Goal: Transaction & Acquisition: Purchase product/service

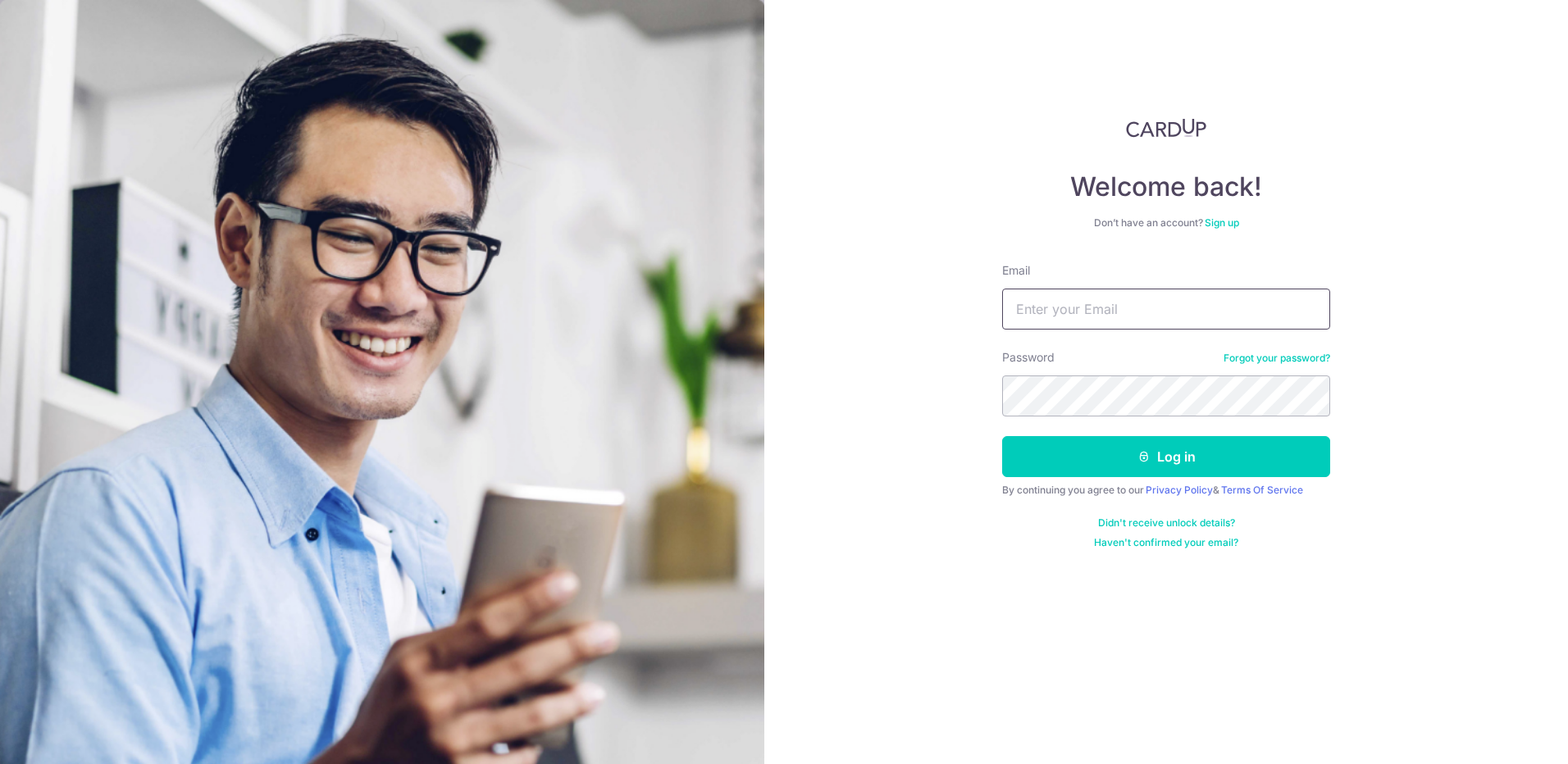
type input "linsheng92@gmail.com"
click at [1002, 436] on button "Log in" at bounding box center [1166, 456] width 328 height 41
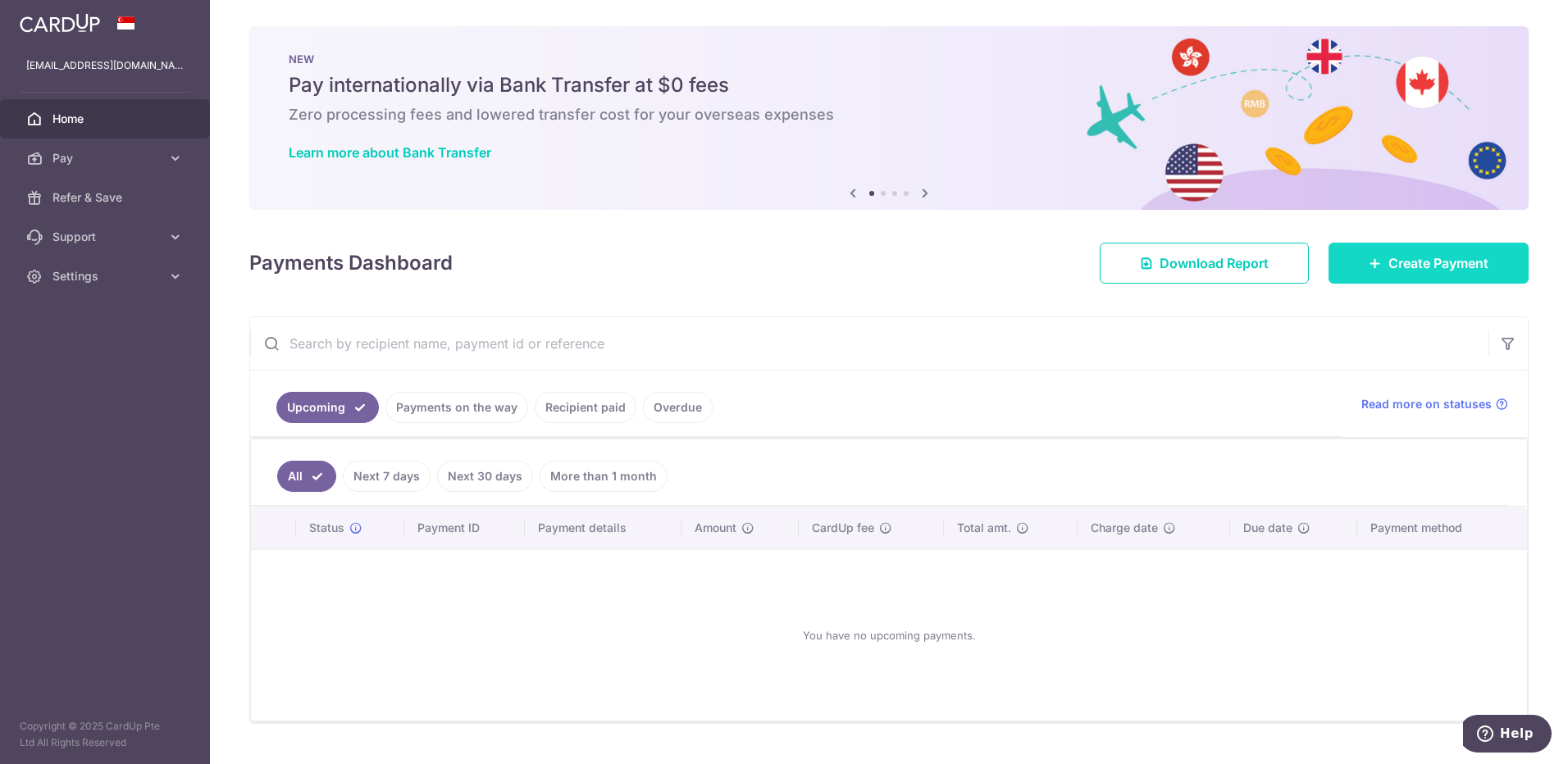
click at [1372, 262] on icon at bounding box center [1375, 263] width 13 height 13
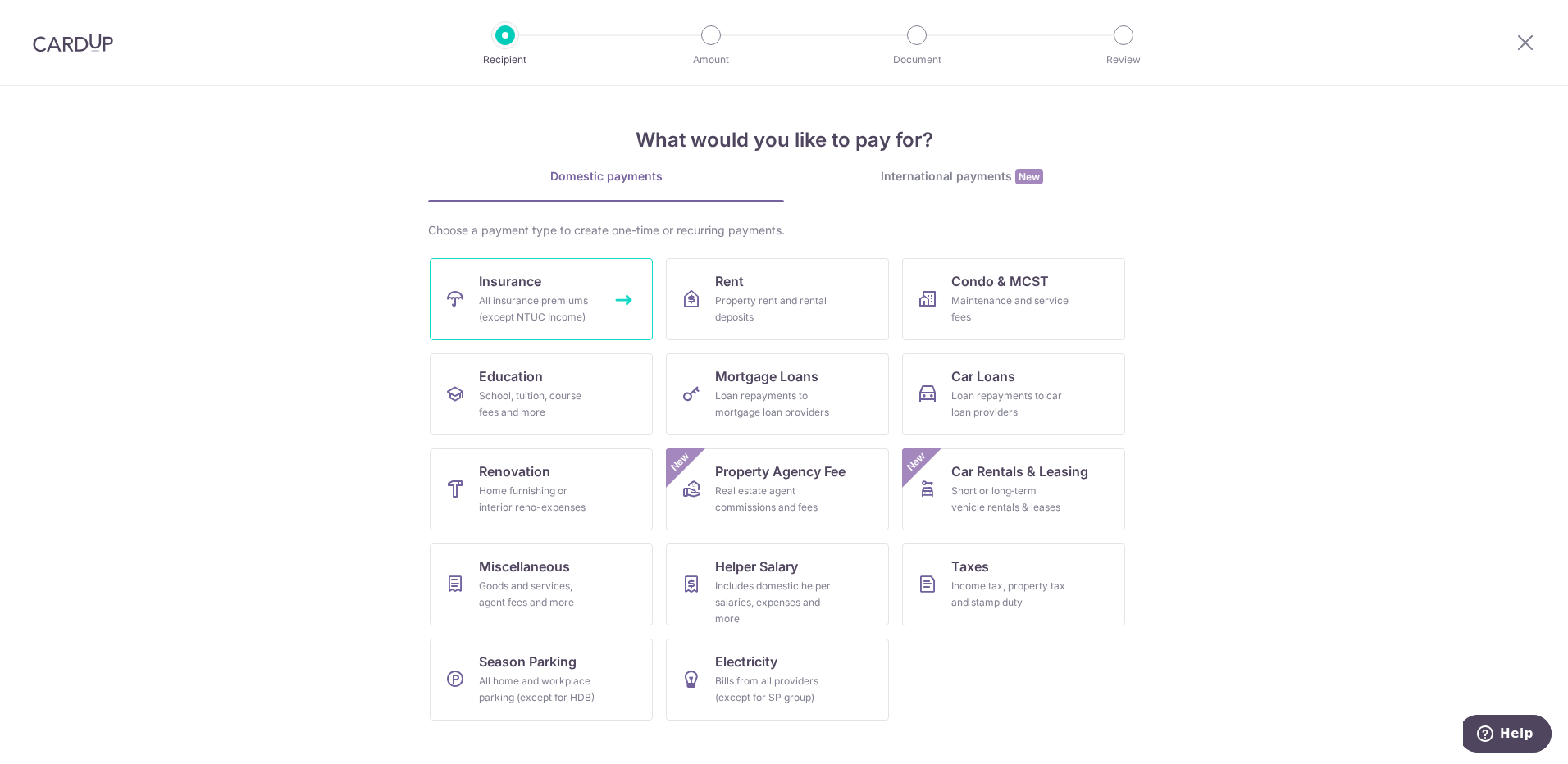
click at [571, 311] on div "All insurance premiums (except NTUC Income)" at bounding box center [538, 309] width 118 height 33
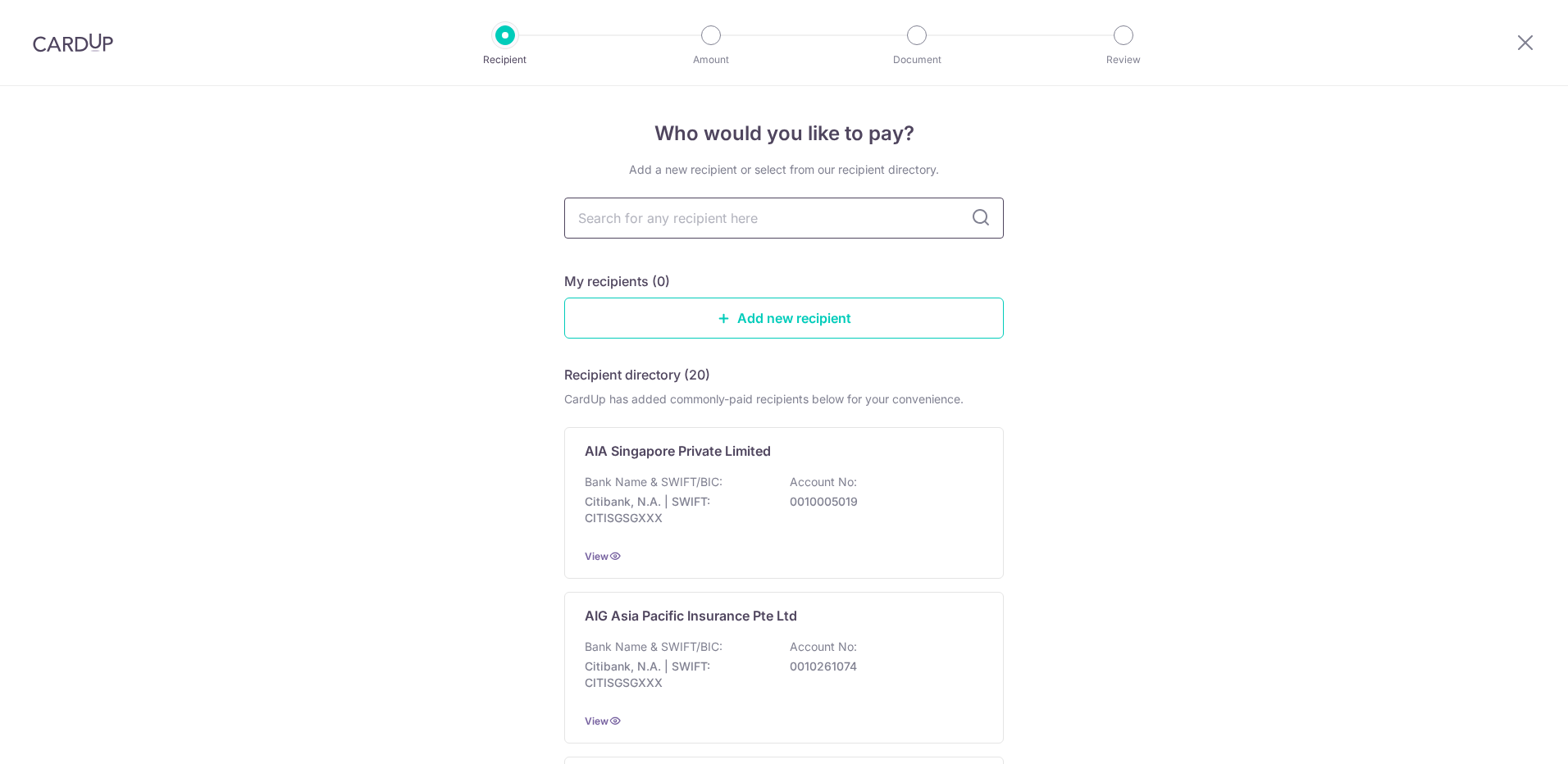
click at [726, 204] on input "text" at bounding box center [784, 218] width 440 height 41
click at [718, 210] on input "text" at bounding box center [784, 218] width 440 height 41
type input "prudential"
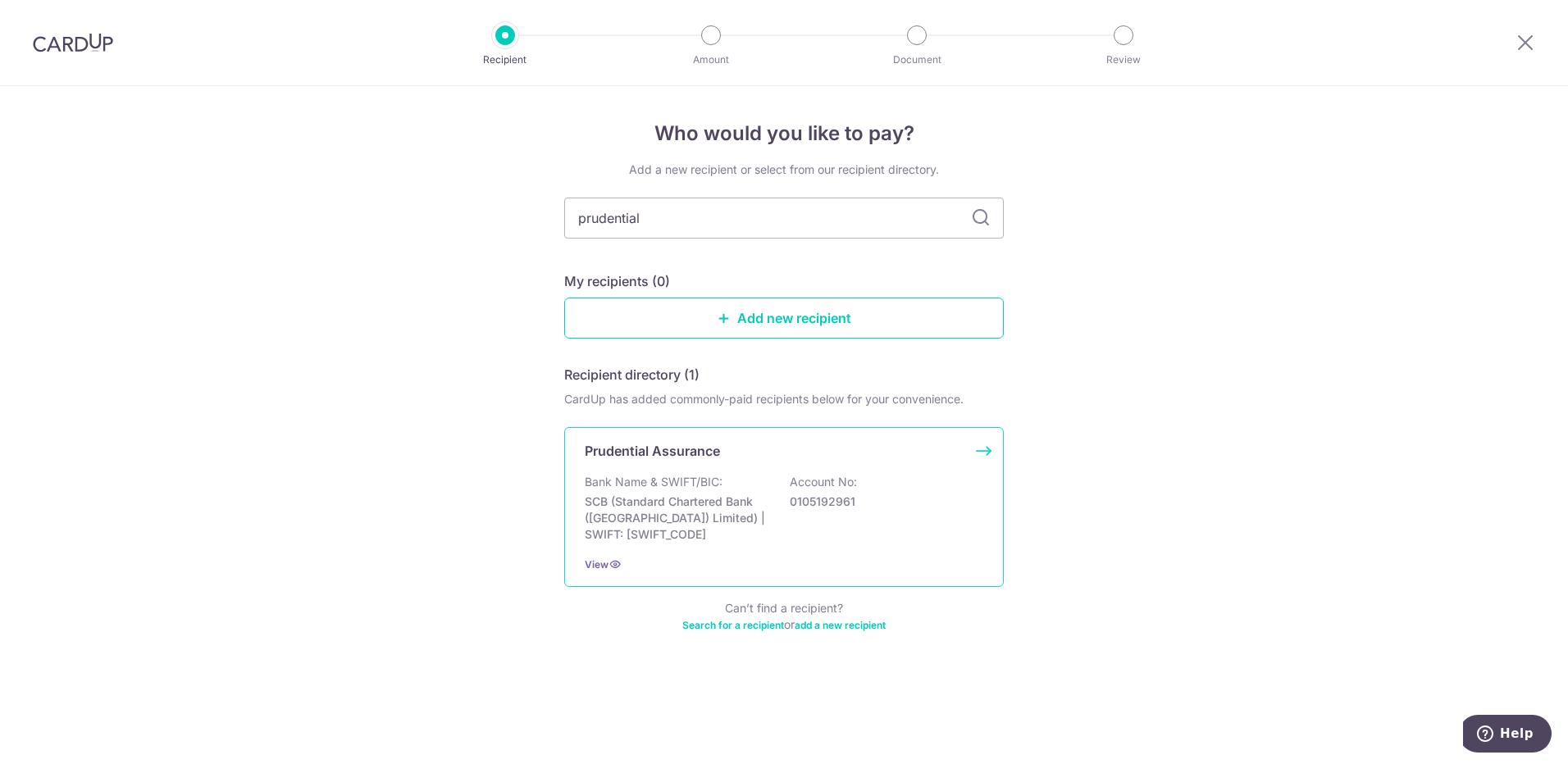
click at [714, 446] on p "Prudential Assurance" at bounding box center [652, 451] width 135 height 20
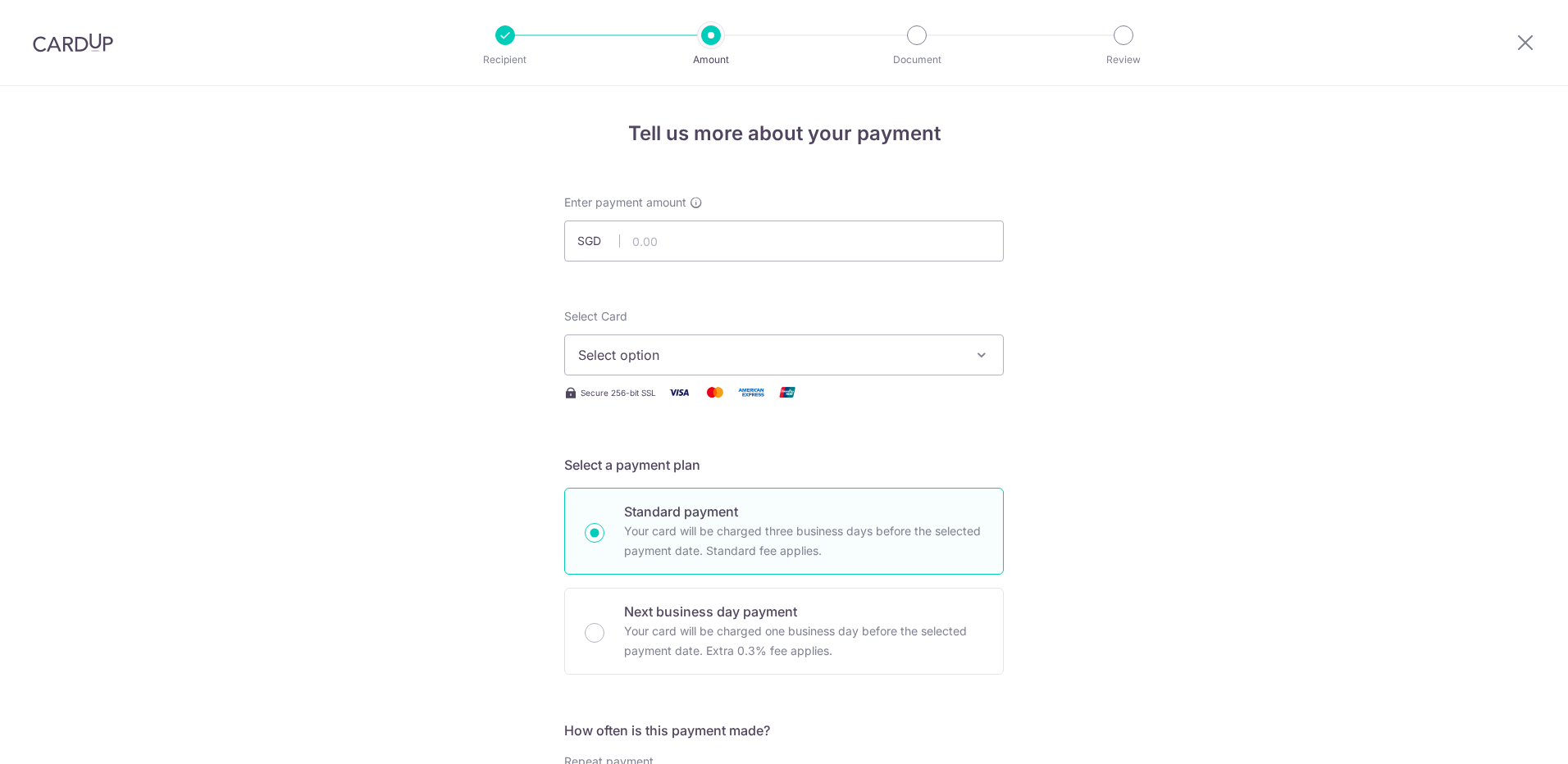
drag, startPoint x: 0, startPoint y: 0, endPoint x: 800, endPoint y: 210, distance: 827.1
click at [800, 210] on div "Enter payment amount SGD" at bounding box center [784, 227] width 440 height 67
click at [796, 226] on input "text" at bounding box center [784, 240] width 440 height 41
type input "6,981.38"
click at [844, 359] on span "Select option" at bounding box center [769, 355] width 382 height 20
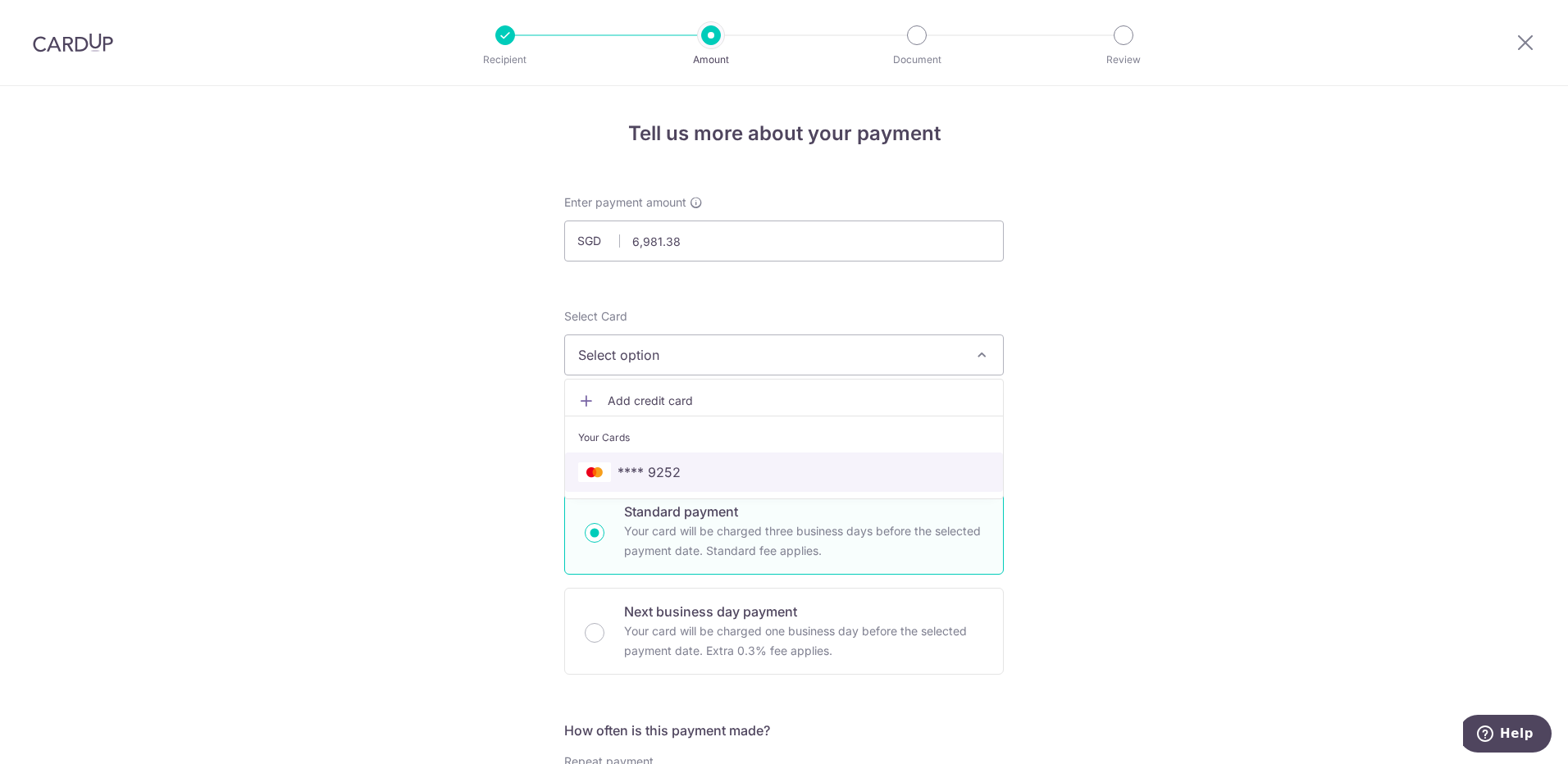
click at [865, 464] on span "**** 9252" at bounding box center [784, 472] width 412 height 20
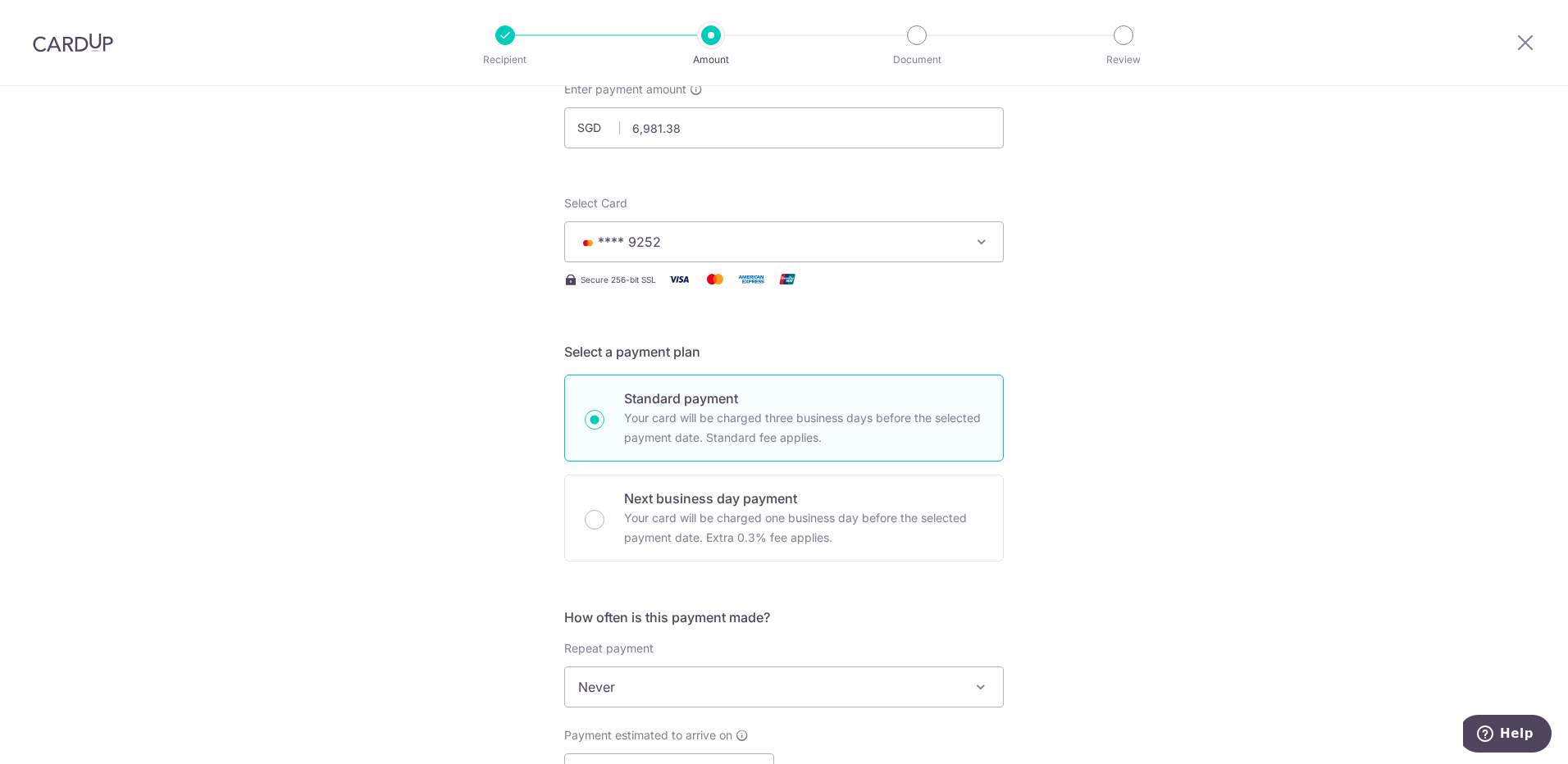
drag, startPoint x: 400, startPoint y: 307, endPoint x: 434, endPoint y: 362, distance: 64.7
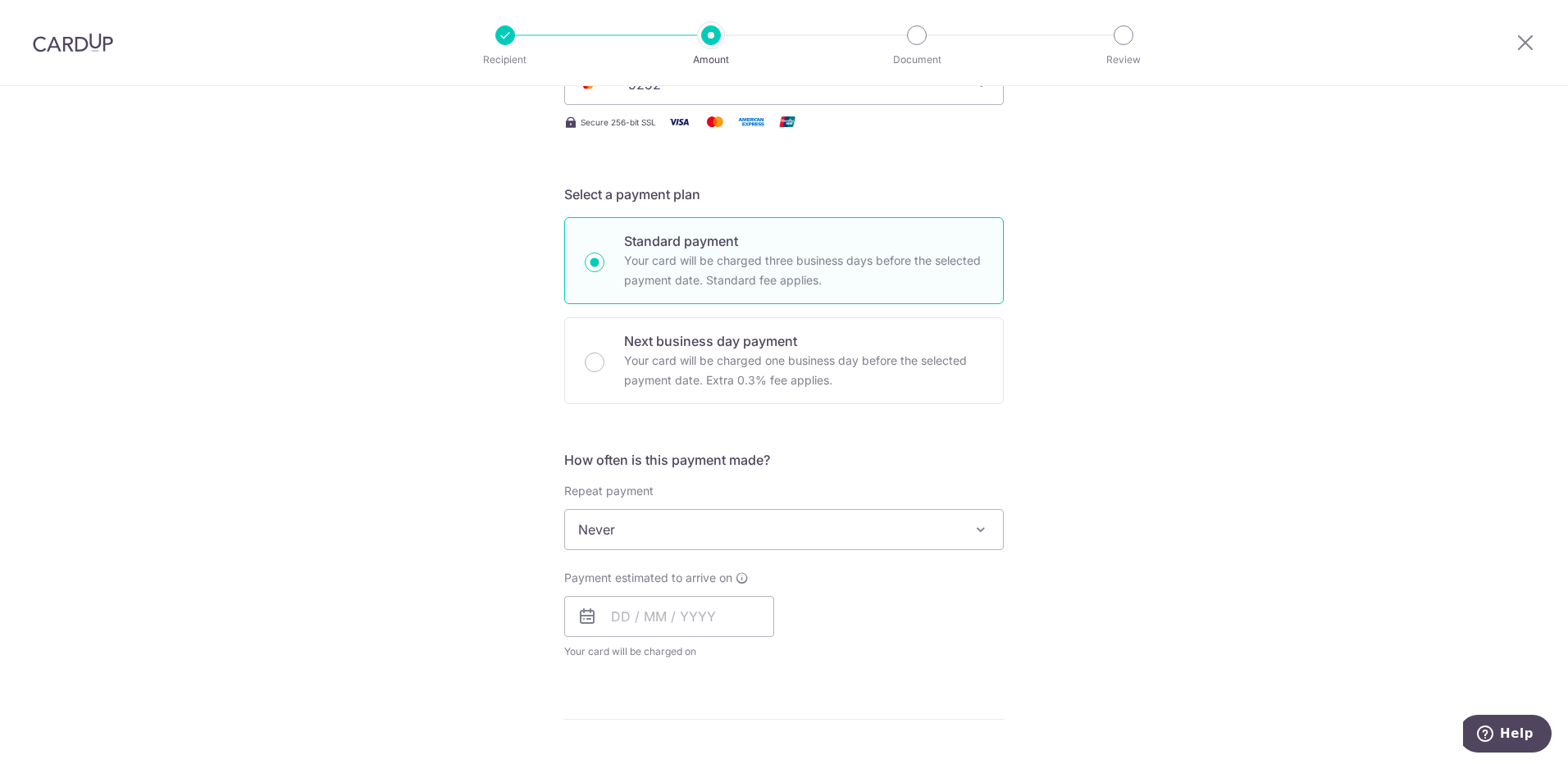
drag, startPoint x: 393, startPoint y: 338, endPoint x: 400, endPoint y: 385, distance: 47.5
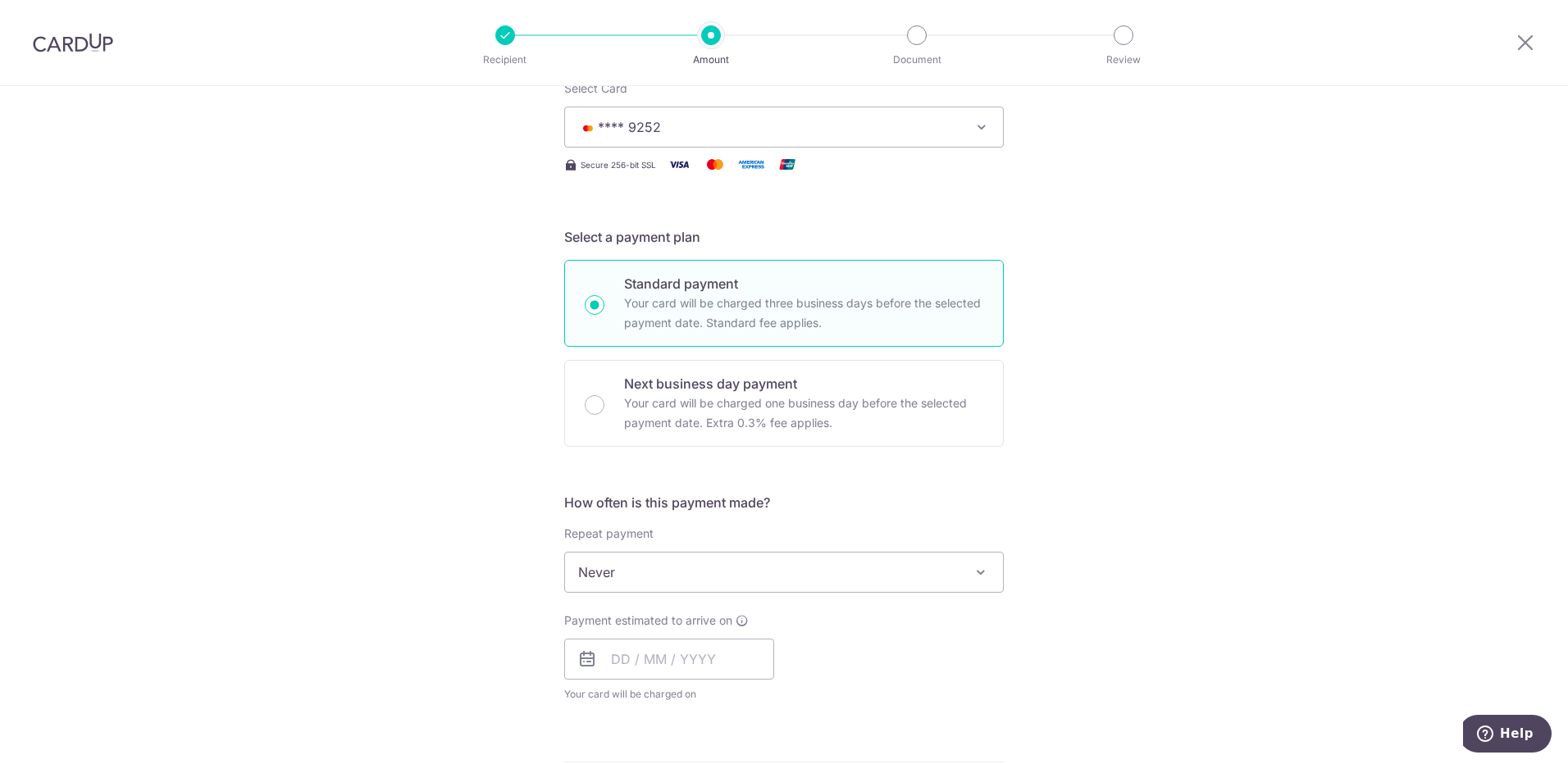
scroll to position [214, 0]
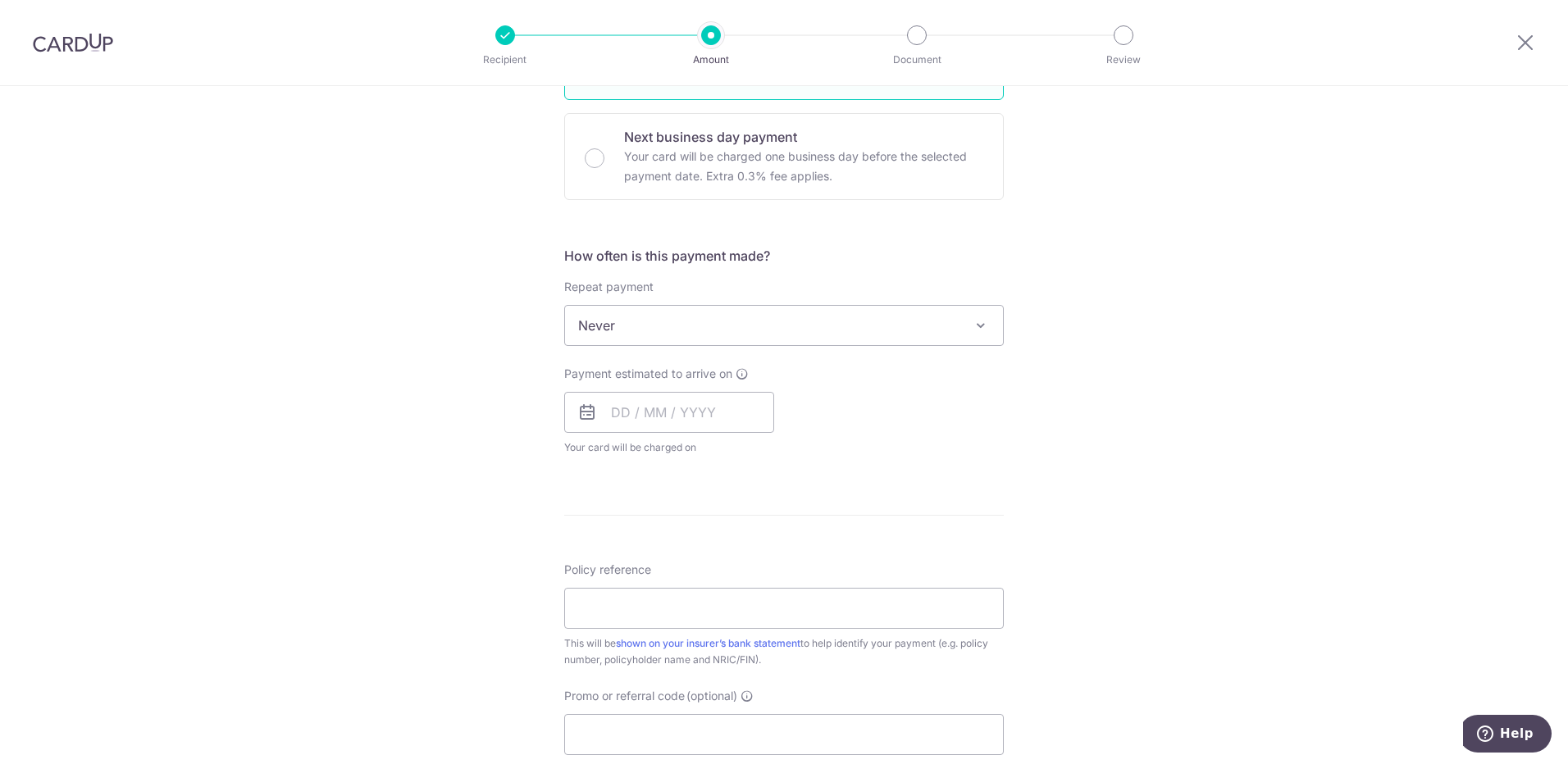
drag, startPoint x: 1077, startPoint y: 226, endPoint x: 1082, endPoint y: 369, distance: 143.1
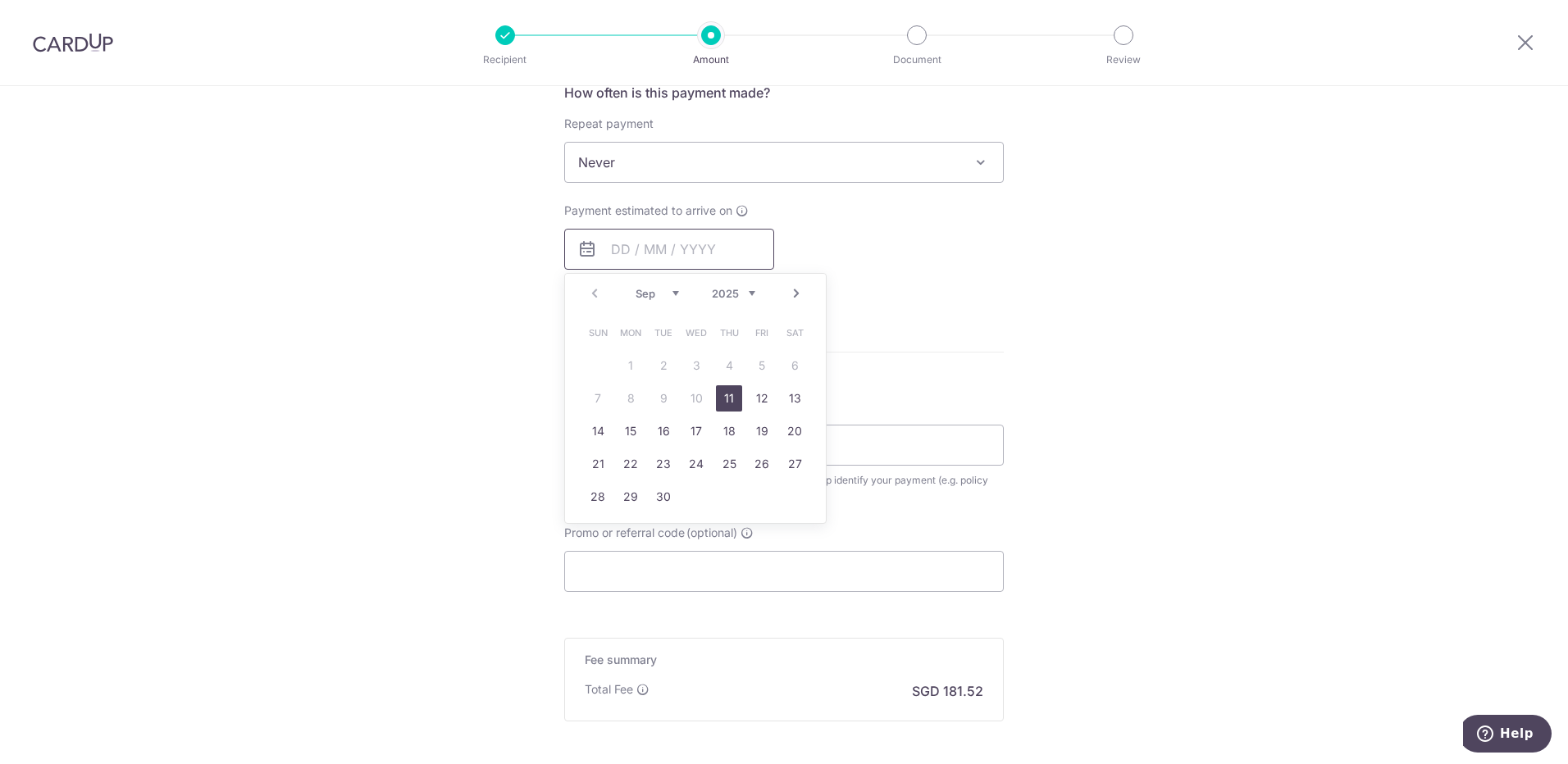
drag, startPoint x: 759, startPoint y: 166, endPoint x: 769, endPoint y: 151, distance: 18.0
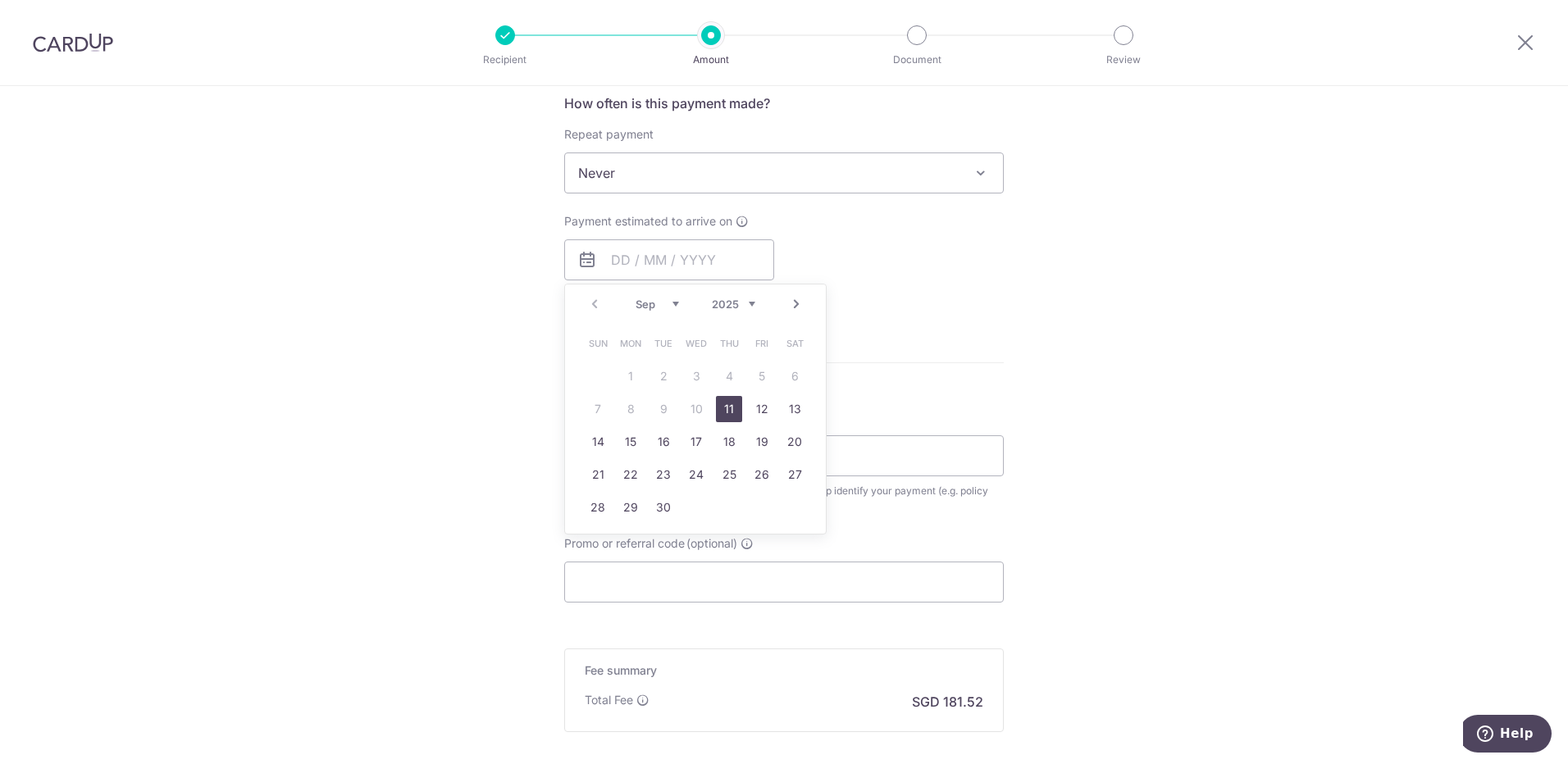
drag, startPoint x: 717, startPoint y: 410, endPoint x: 958, endPoint y: 273, distance: 277.2
click at [717, 410] on link "11" at bounding box center [729, 409] width 26 height 26
type input "[DATE]"
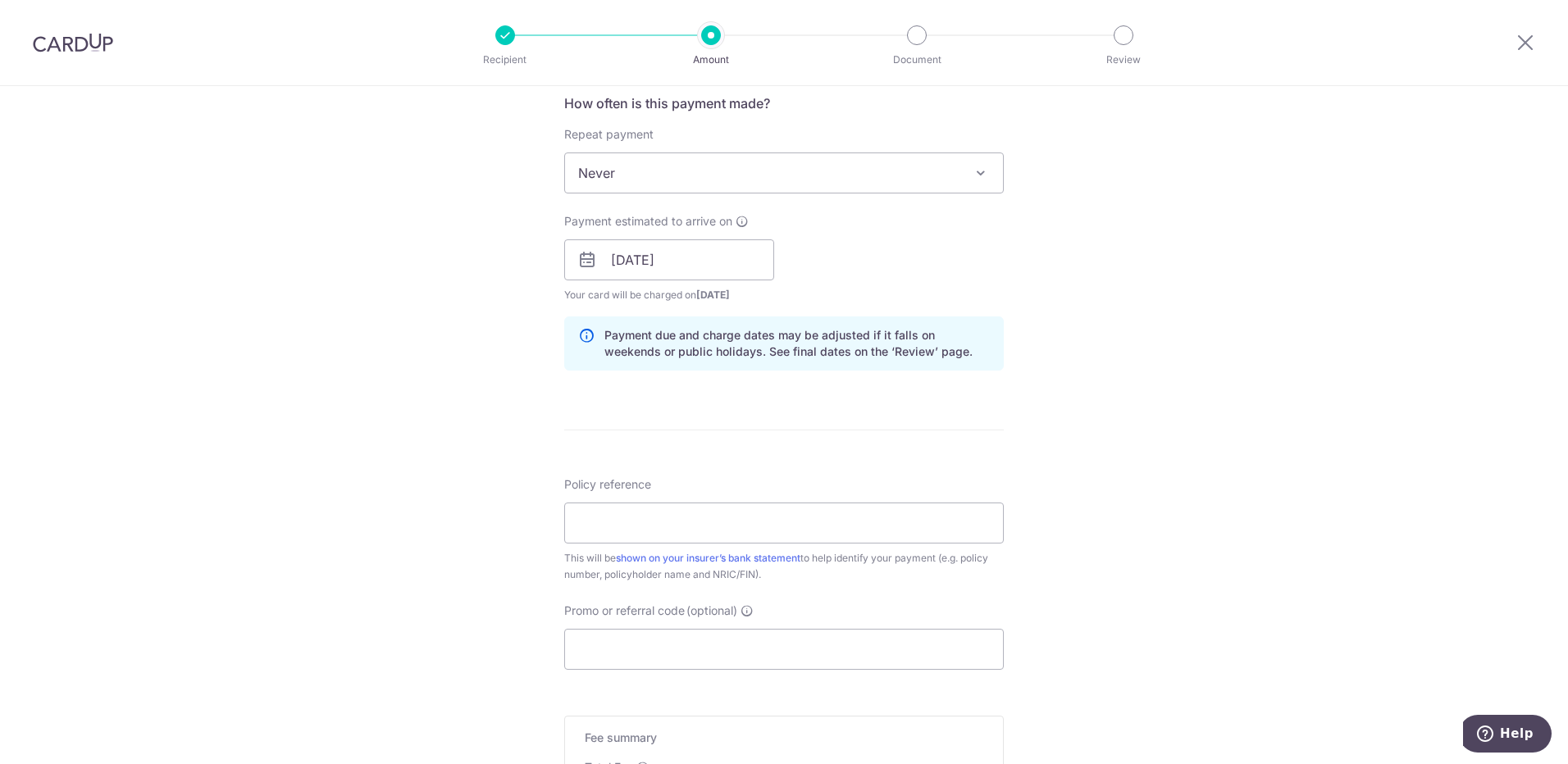
click at [1000, 219] on div "Payment estimated to arrive on 11/09/2025 Prev Next Sep Oct Nov Dec 2025 2026 2…" at bounding box center [784, 258] width 459 height 90
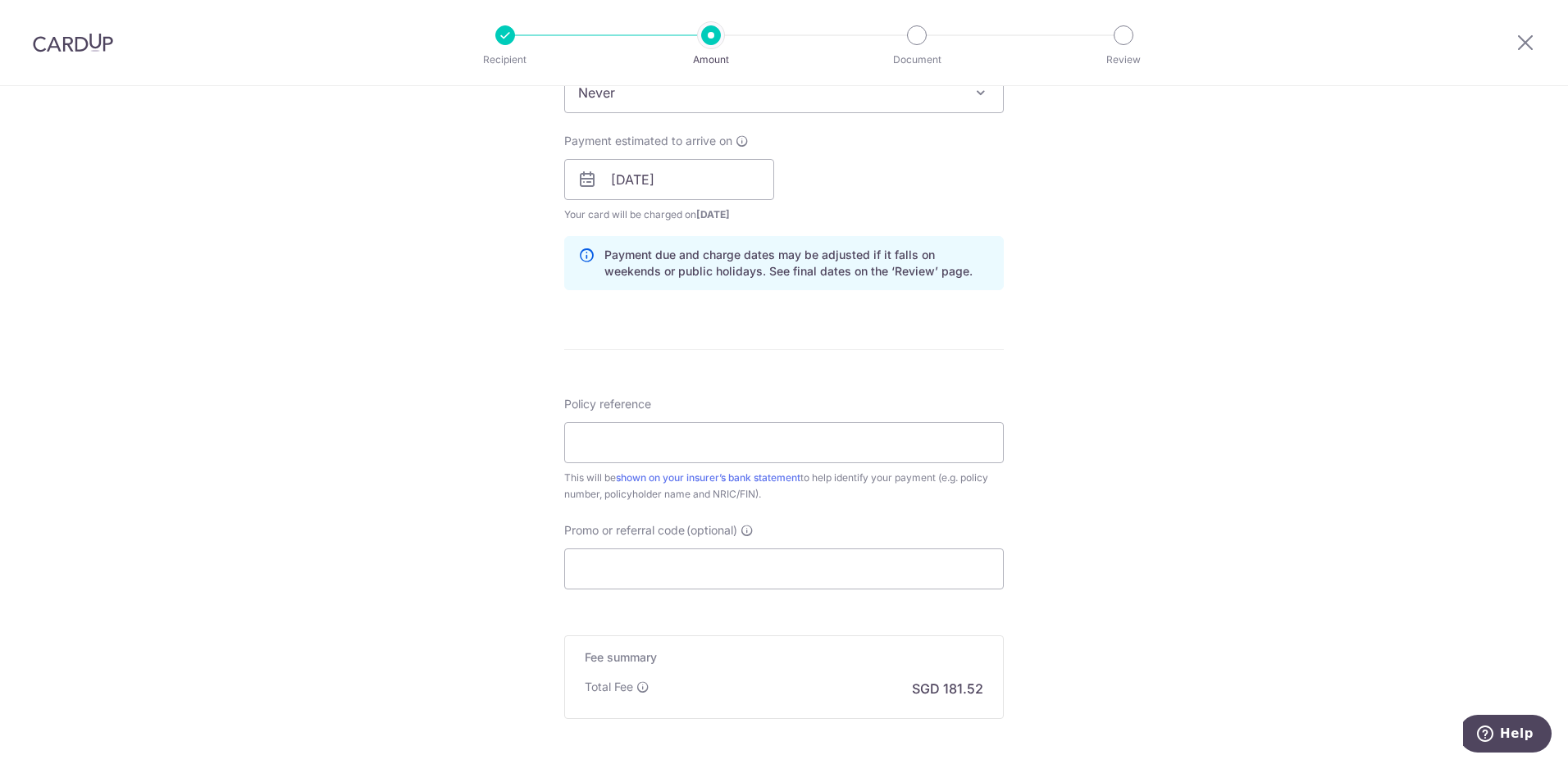
drag, startPoint x: 857, startPoint y: 254, endPoint x: 848, endPoint y: 292, distance: 39.1
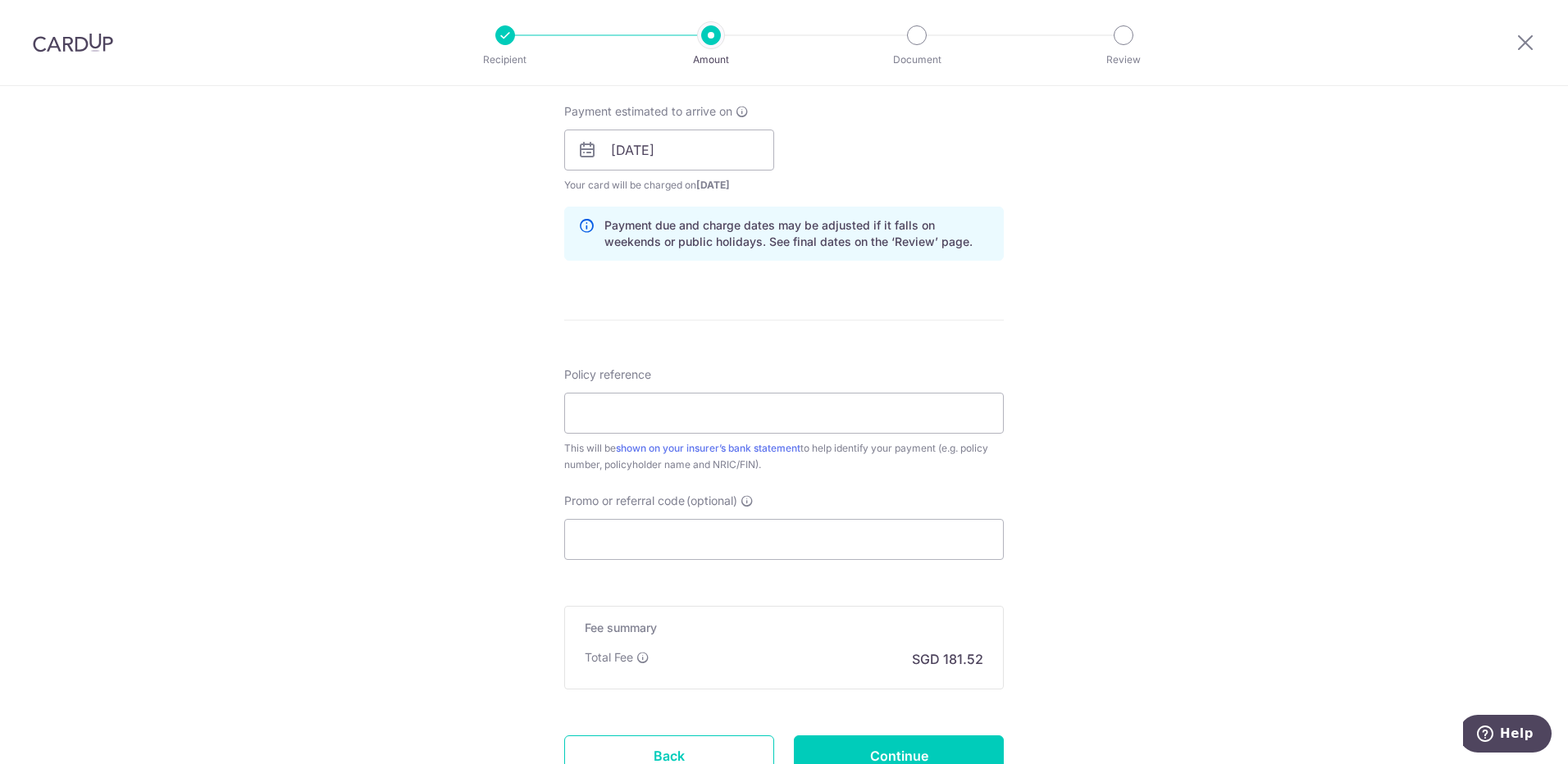
scroll to position [756, 0]
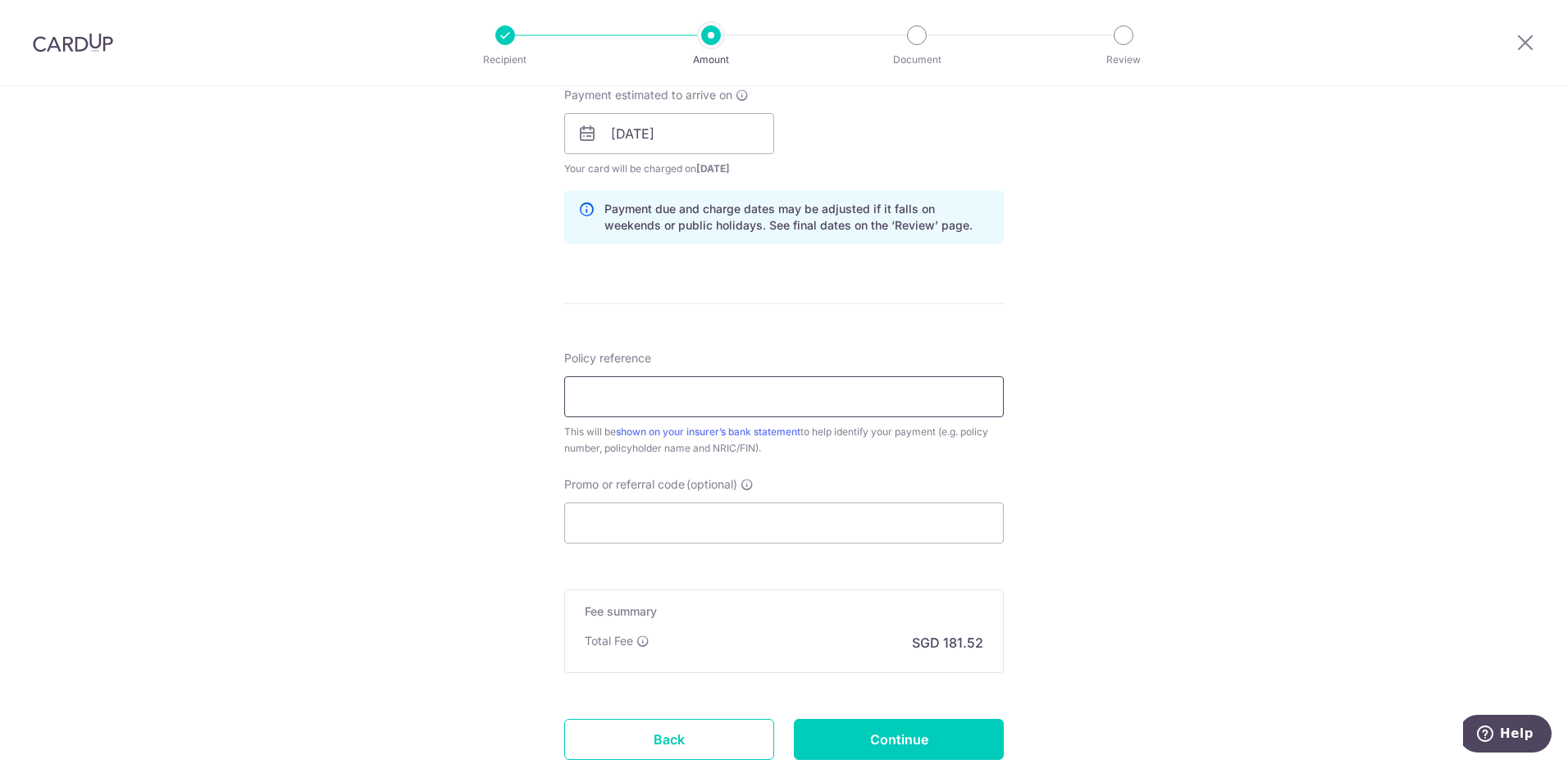
drag, startPoint x: 717, startPoint y: 327, endPoint x: 714, endPoint y: 374, distance: 47.1
click at [712, 383] on input "Policy reference" at bounding box center [784, 393] width 440 height 41
type input "79898762"
click at [824, 506] on input "Promo or referral code (optional)" at bounding box center [784, 519] width 440 height 41
click at [788, 533] on input "Promo or referral code (optional)" at bounding box center [784, 519] width 440 height 41
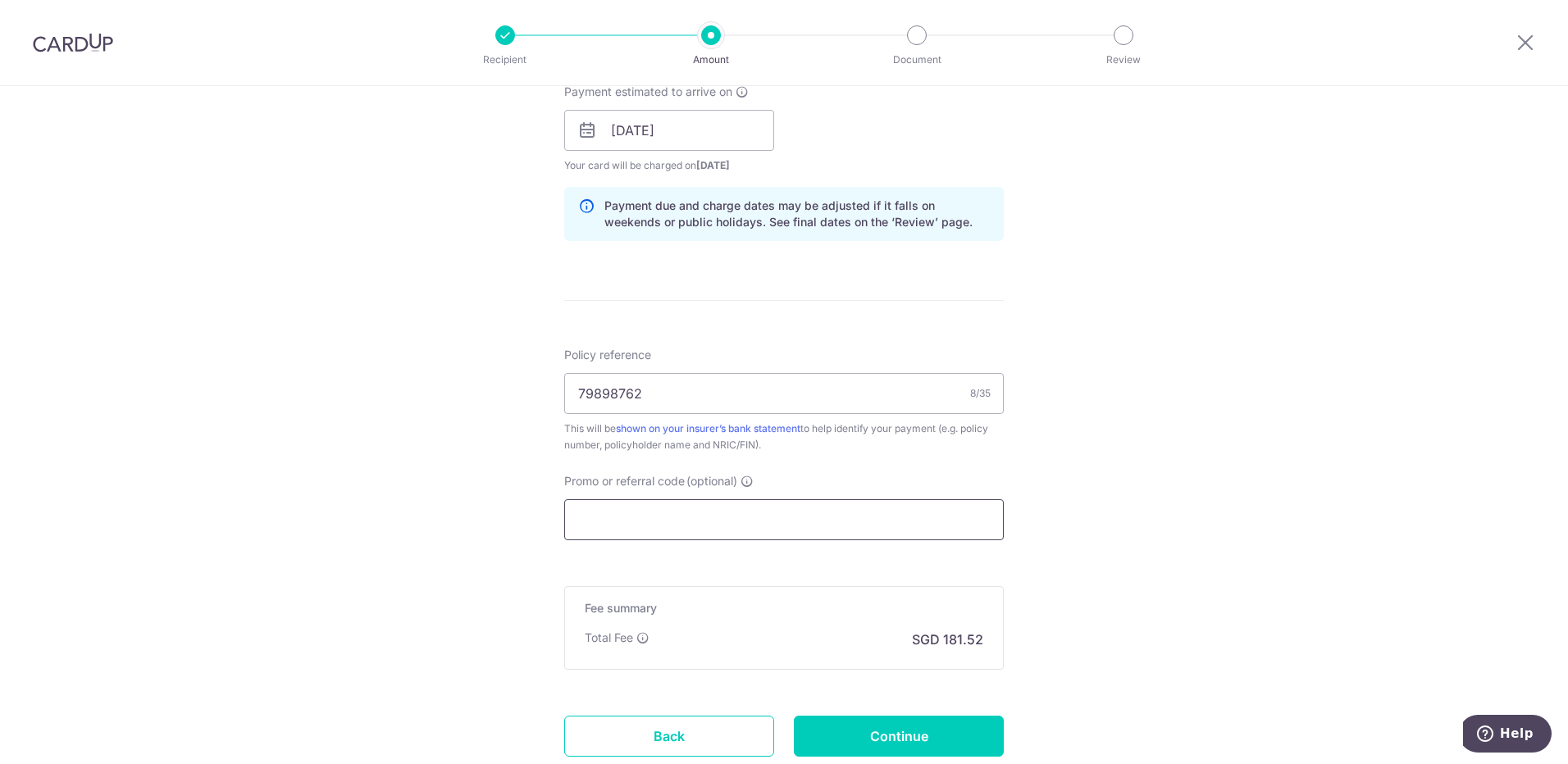
paste input "OFF225"
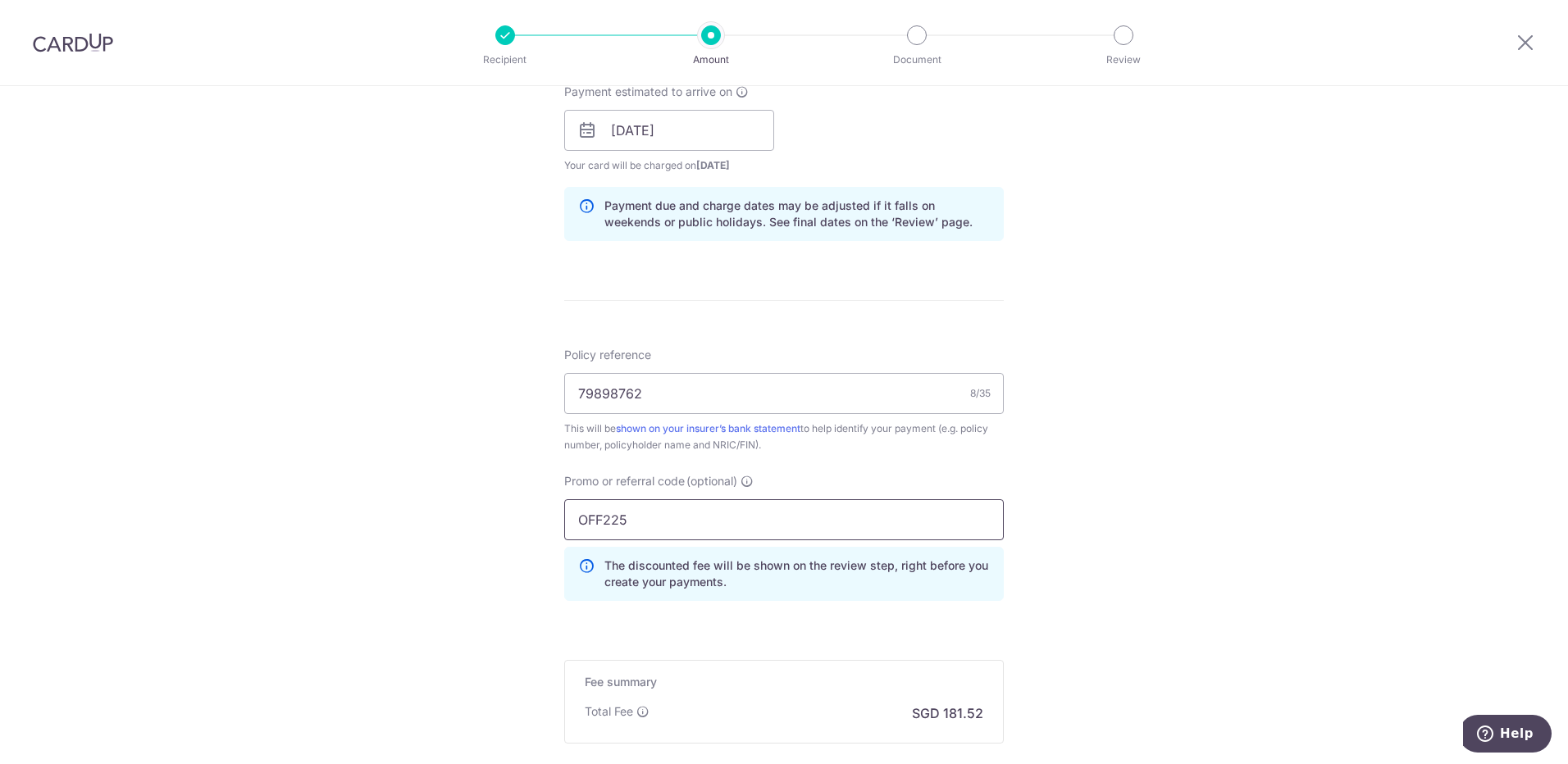
type input "OFF225"
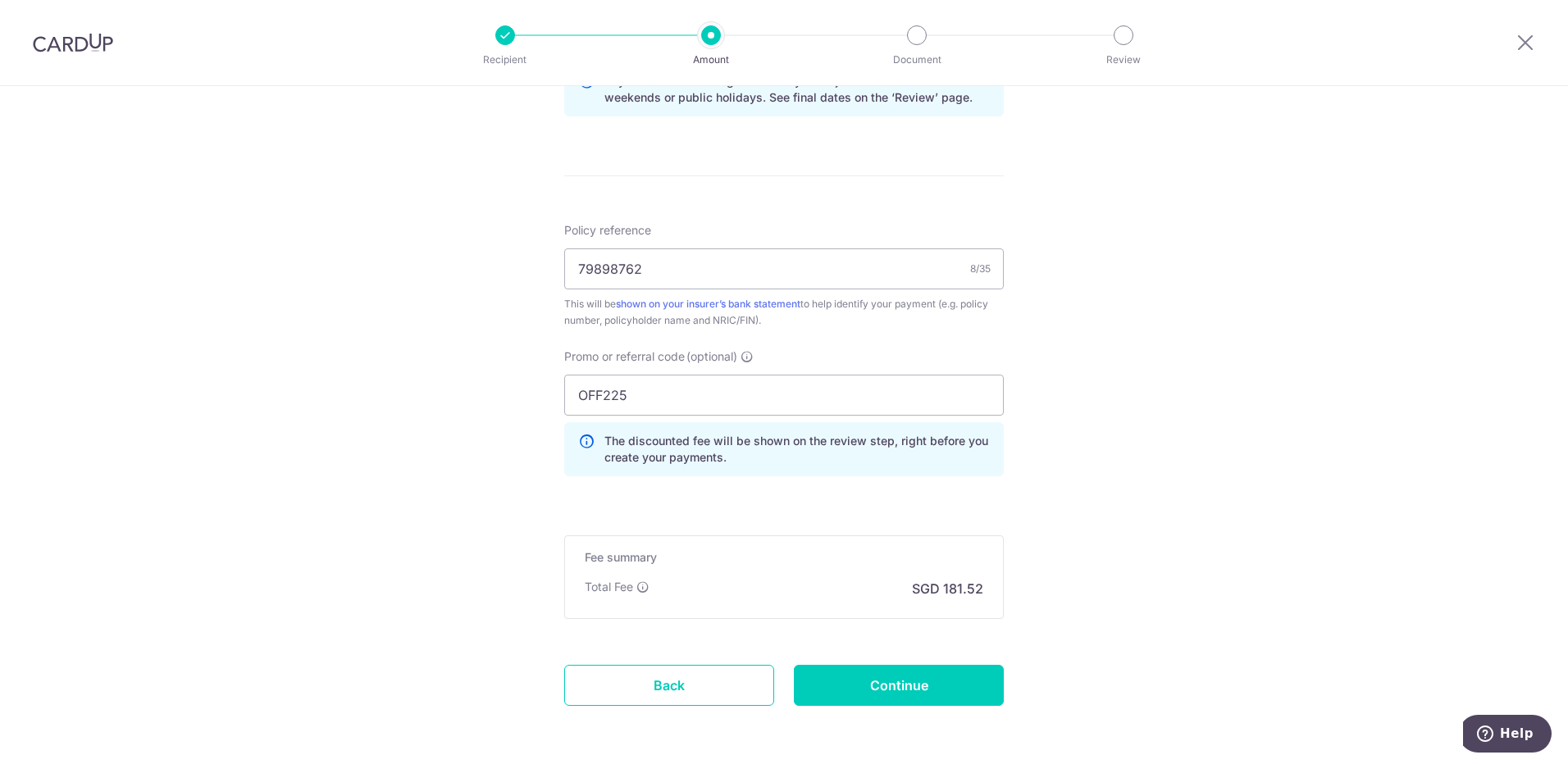
scroll to position [946, 0]
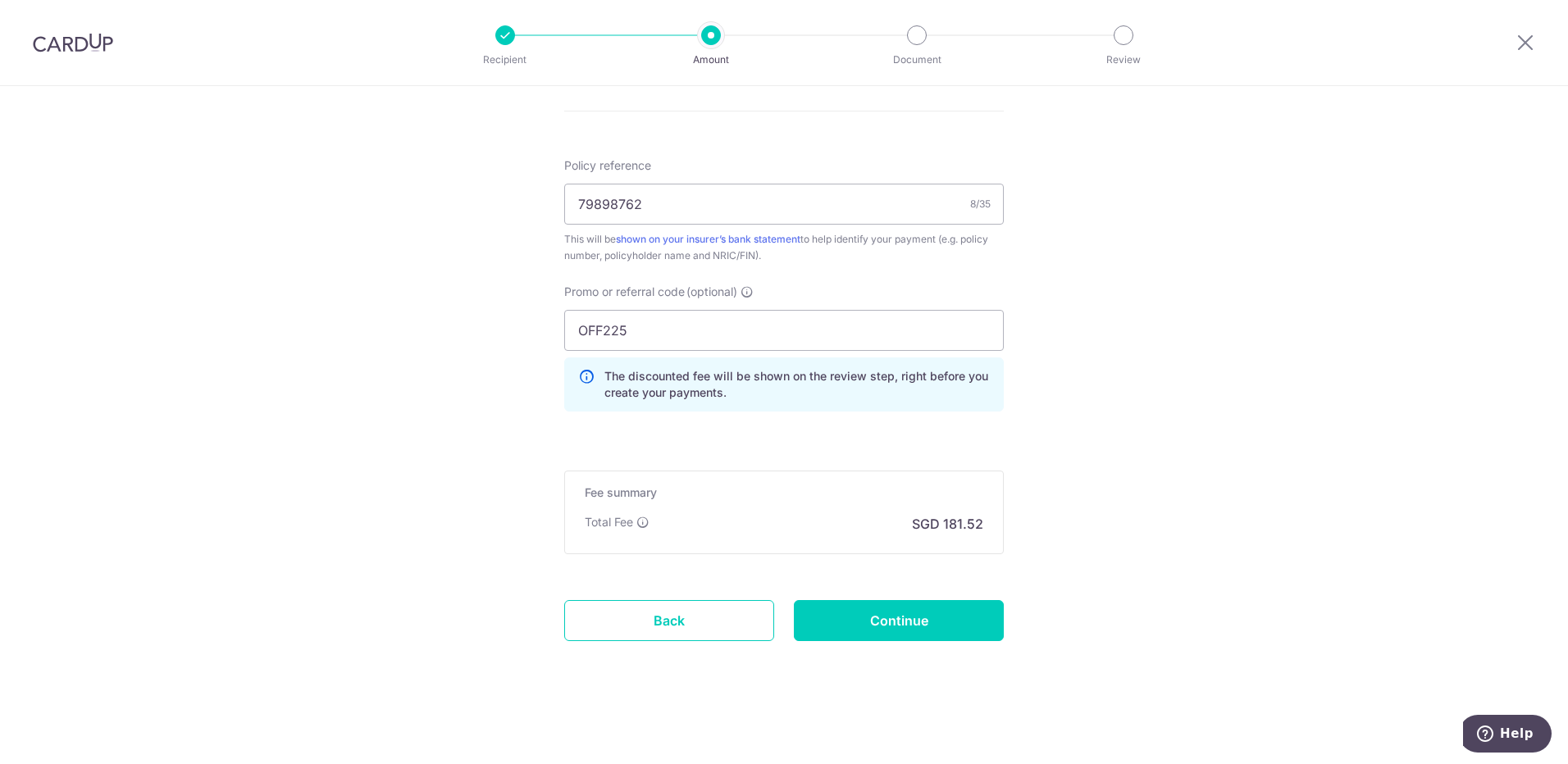
drag, startPoint x: 1067, startPoint y: 432, endPoint x: 1065, endPoint y: 497, distance: 65.0
click at [735, 543] on div "Fee summary Base fee Extend fee Next-day fee Total Fee SGD 181.52" at bounding box center [784, 513] width 440 height 84
click at [840, 609] on input "Continue" at bounding box center [898, 620] width 210 height 41
type input "Create Schedule"
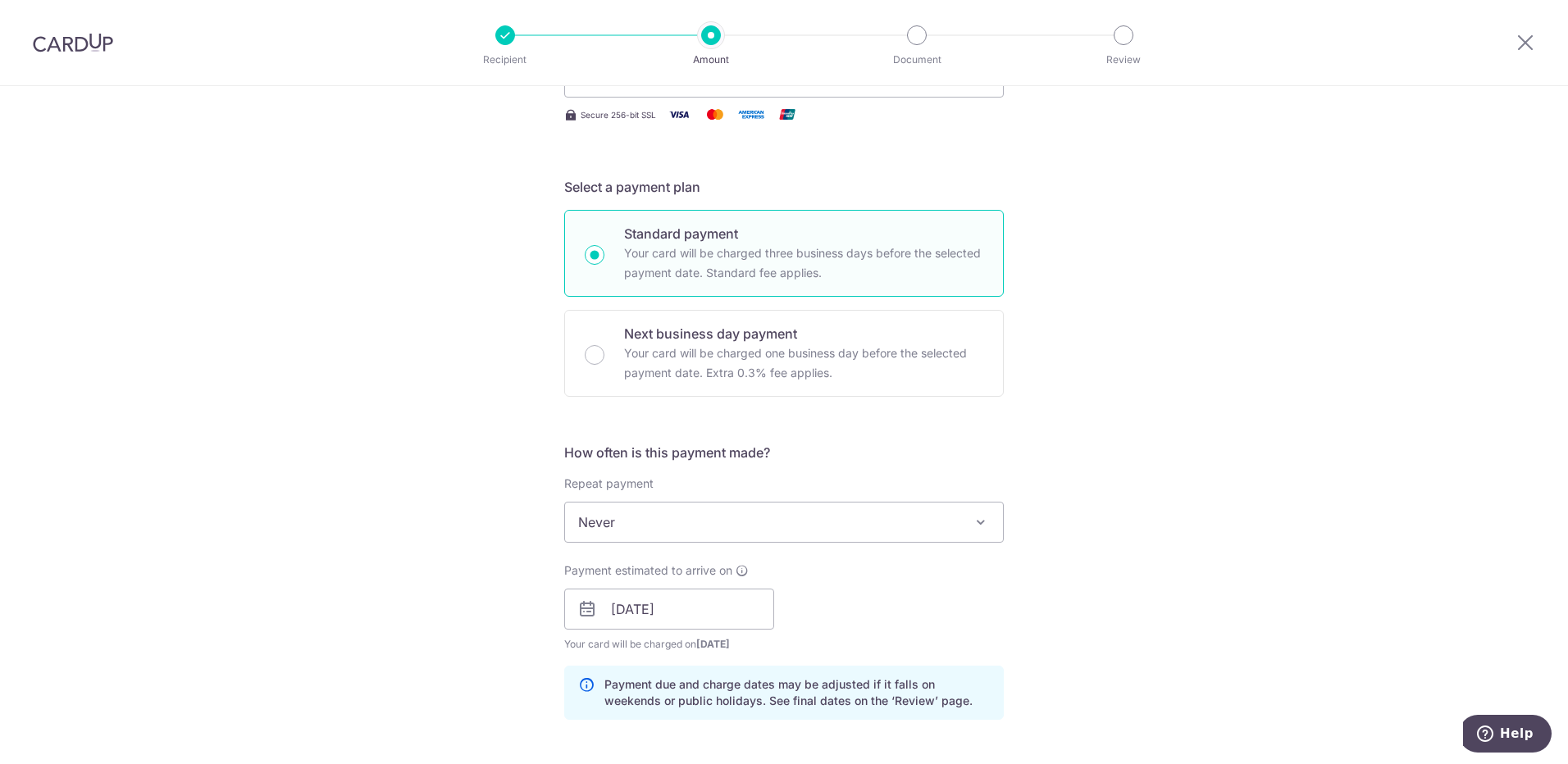
drag, startPoint x: 849, startPoint y: 292, endPoint x: 848, endPoint y: 237, distance: 55.0
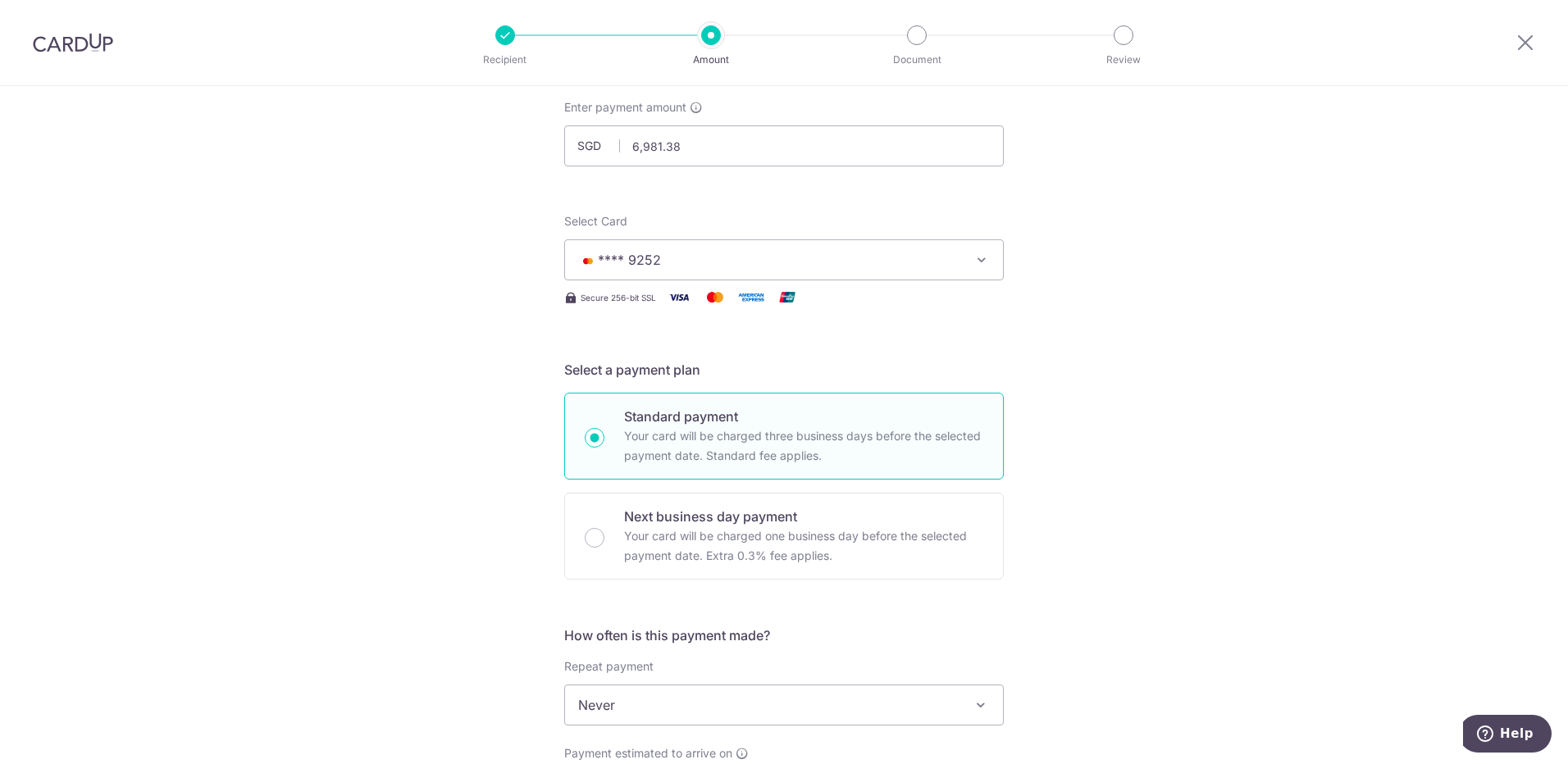
scroll to position [0, 0]
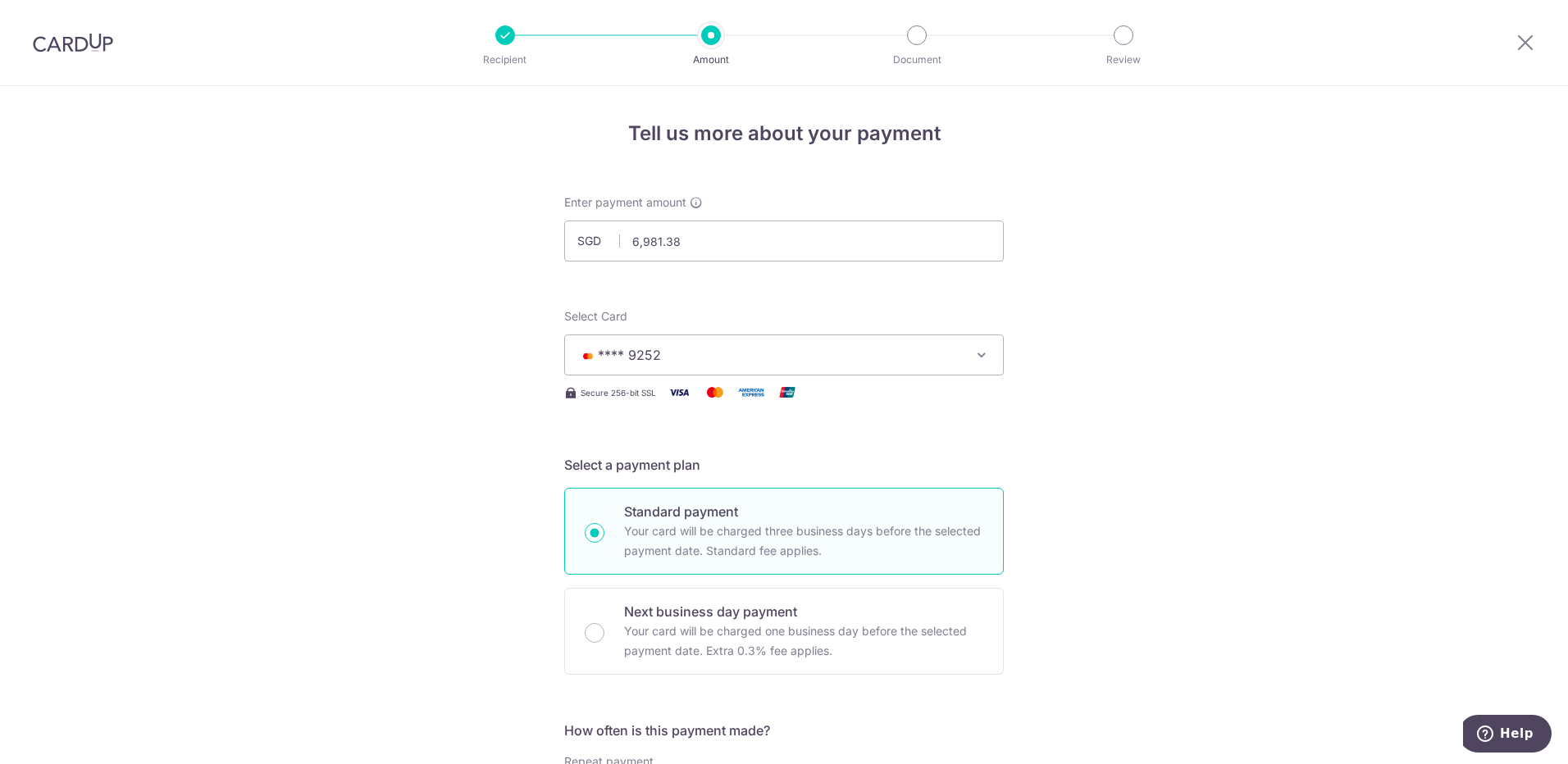
drag, startPoint x: 1011, startPoint y: 334, endPoint x: 1015, endPoint y: 317, distance: 17.5
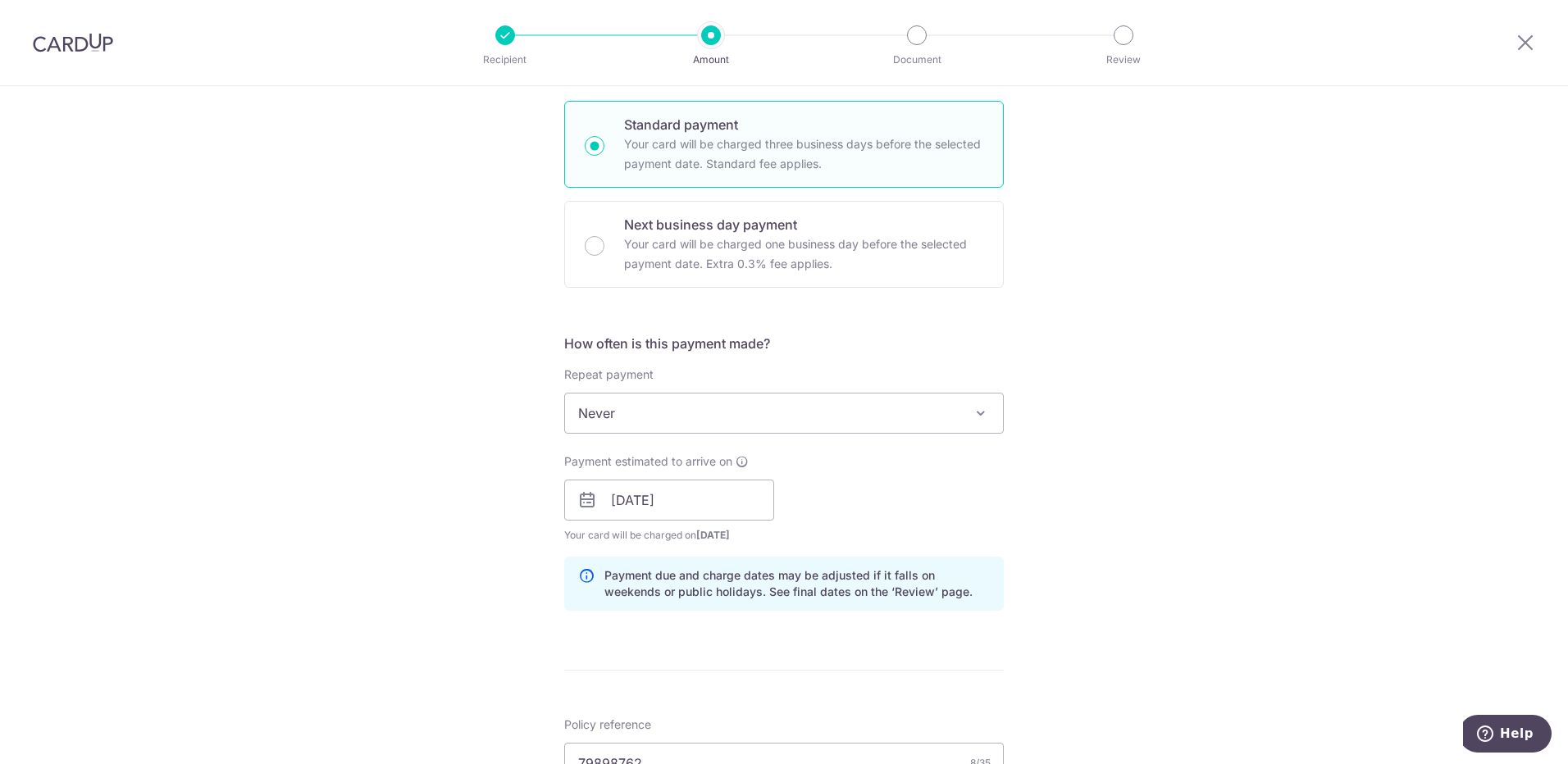
drag, startPoint x: 1103, startPoint y: 399, endPoint x: 1092, endPoint y: 460, distance: 62.0
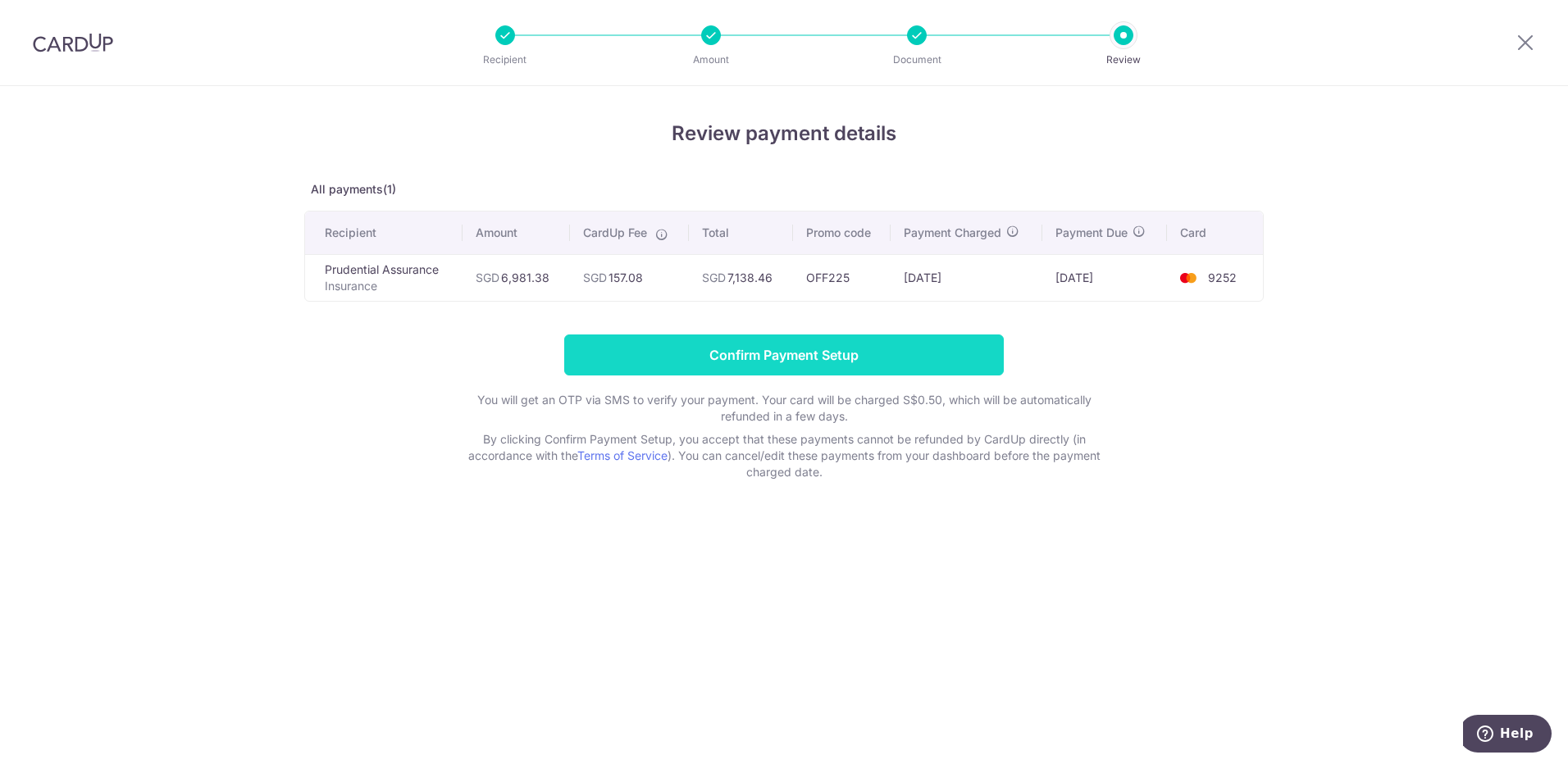
click at [742, 350] on input "Confirm Payment Setup" at bounding box center [784, 354] width 440 height 41
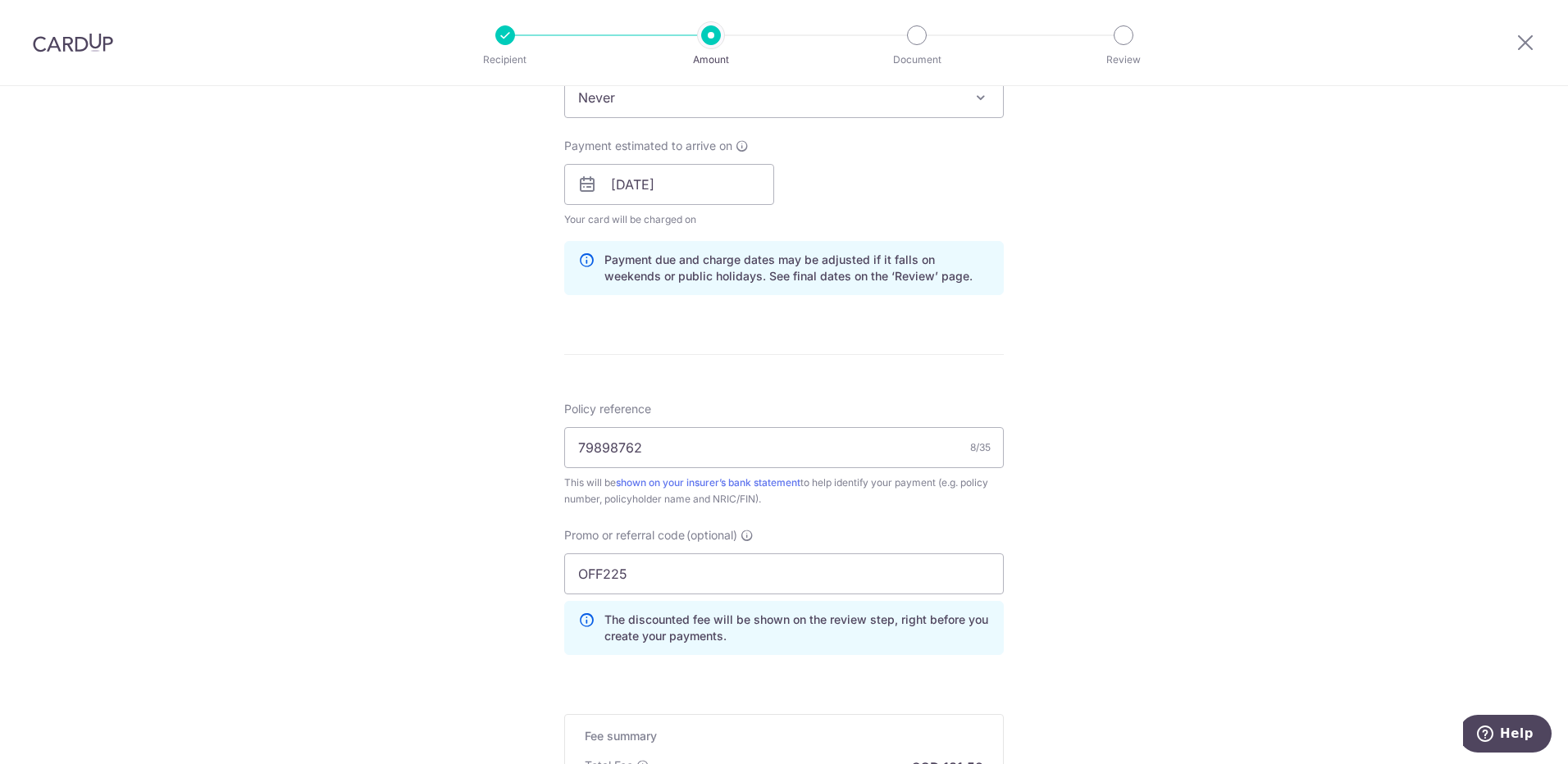
drag, startPoint x: 990, startPoint y: 382, endPoint x: 995, endPoint y: 432, distance: 50.2
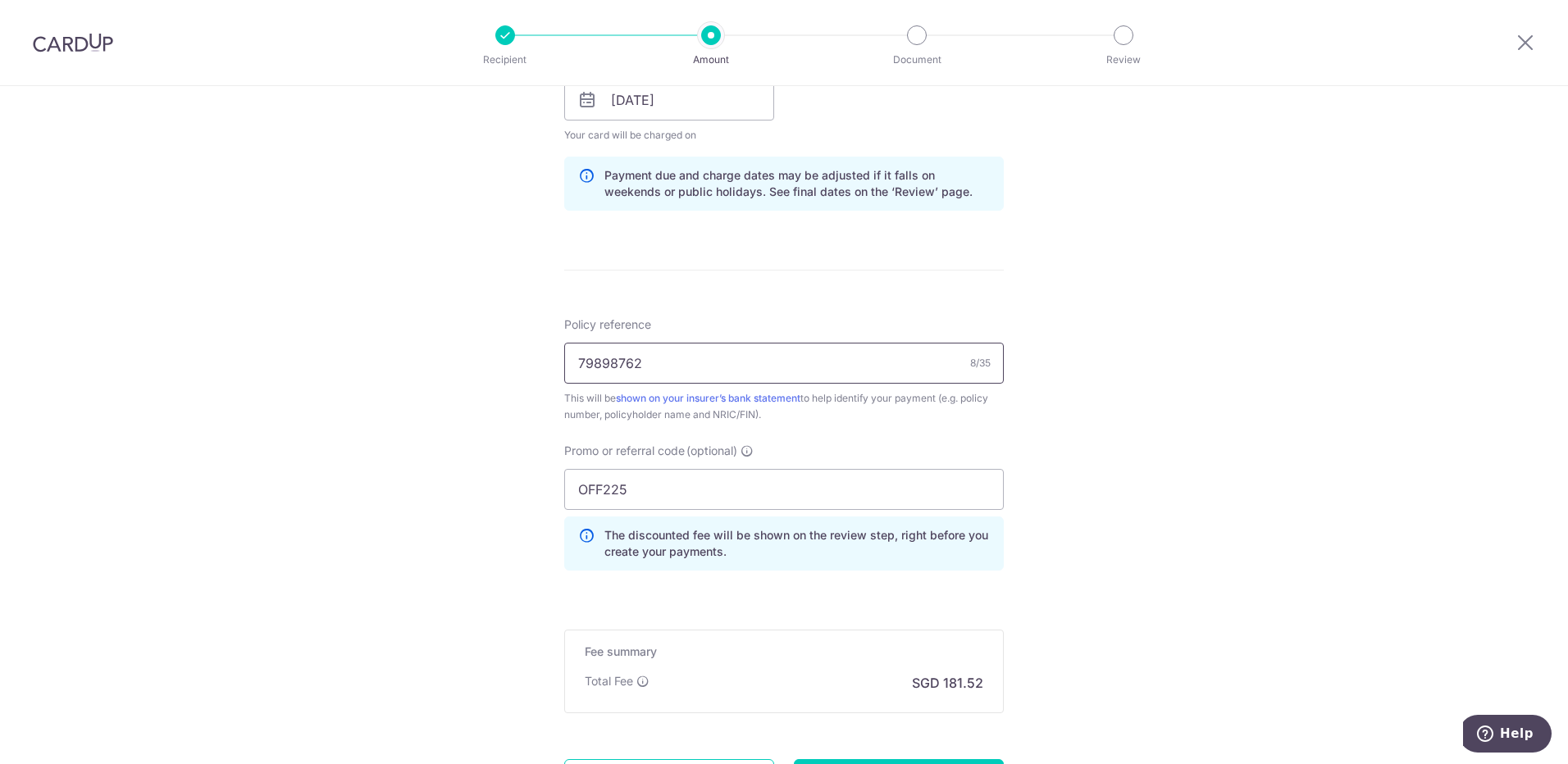
scroll to position [794, 0]
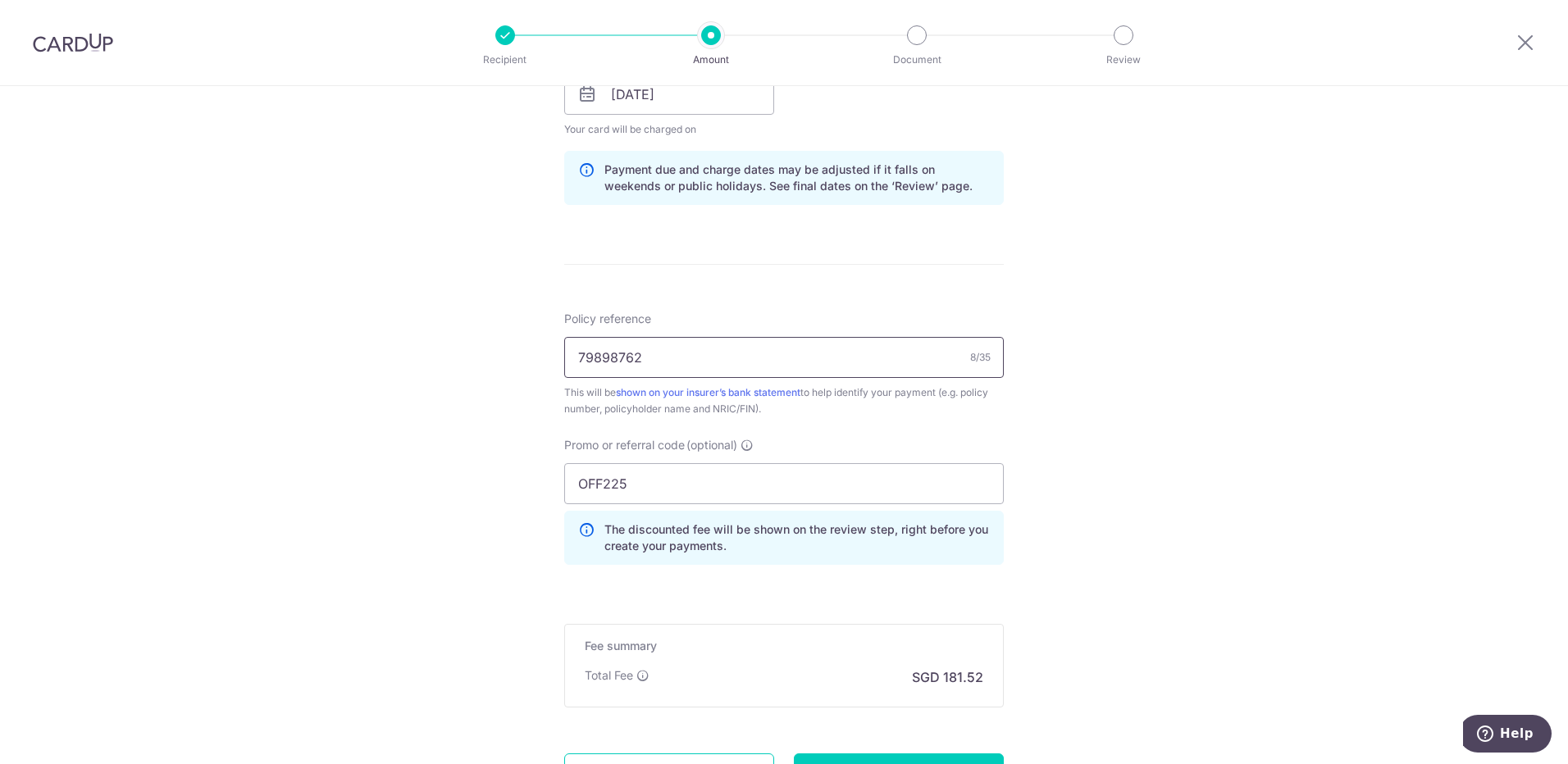
drag, startPoint x: 906, startPoint y: 380, endPoint x: 902, endPoint y: 405, distance: 25.3
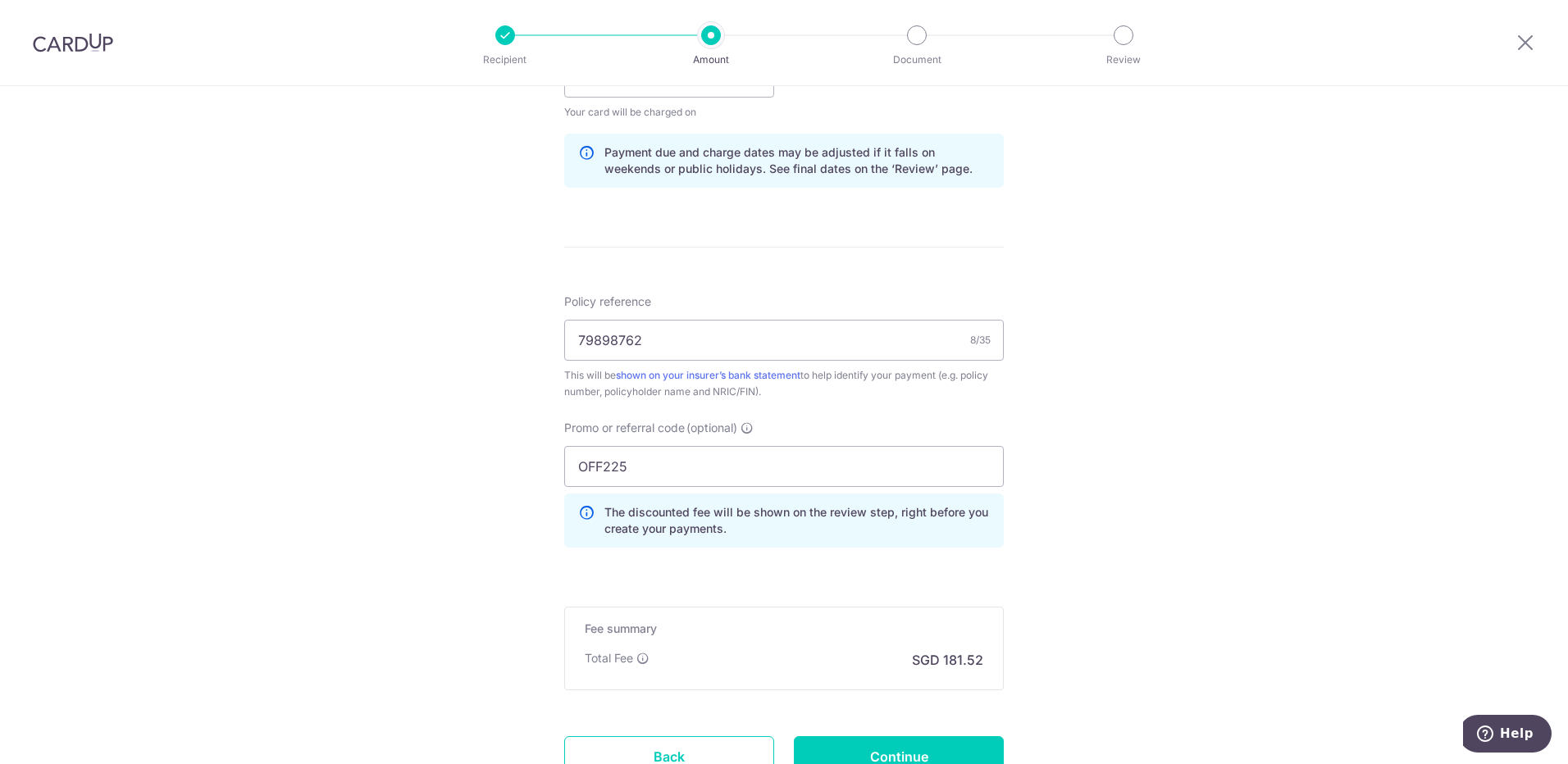
scroll to position [812, 0]
drag, startPoint x: 834, startPoint y: 409, endPoint x: 837, endPoint y: 421, distance: 12.4
click at [787, 354] on input "79898762" at bounding box center [784, 337] width 440 height 41
type input "79898762 94773369"
click at [791, 460] on input "OFF225" at bounding box center [784, 464] width 440 height 41
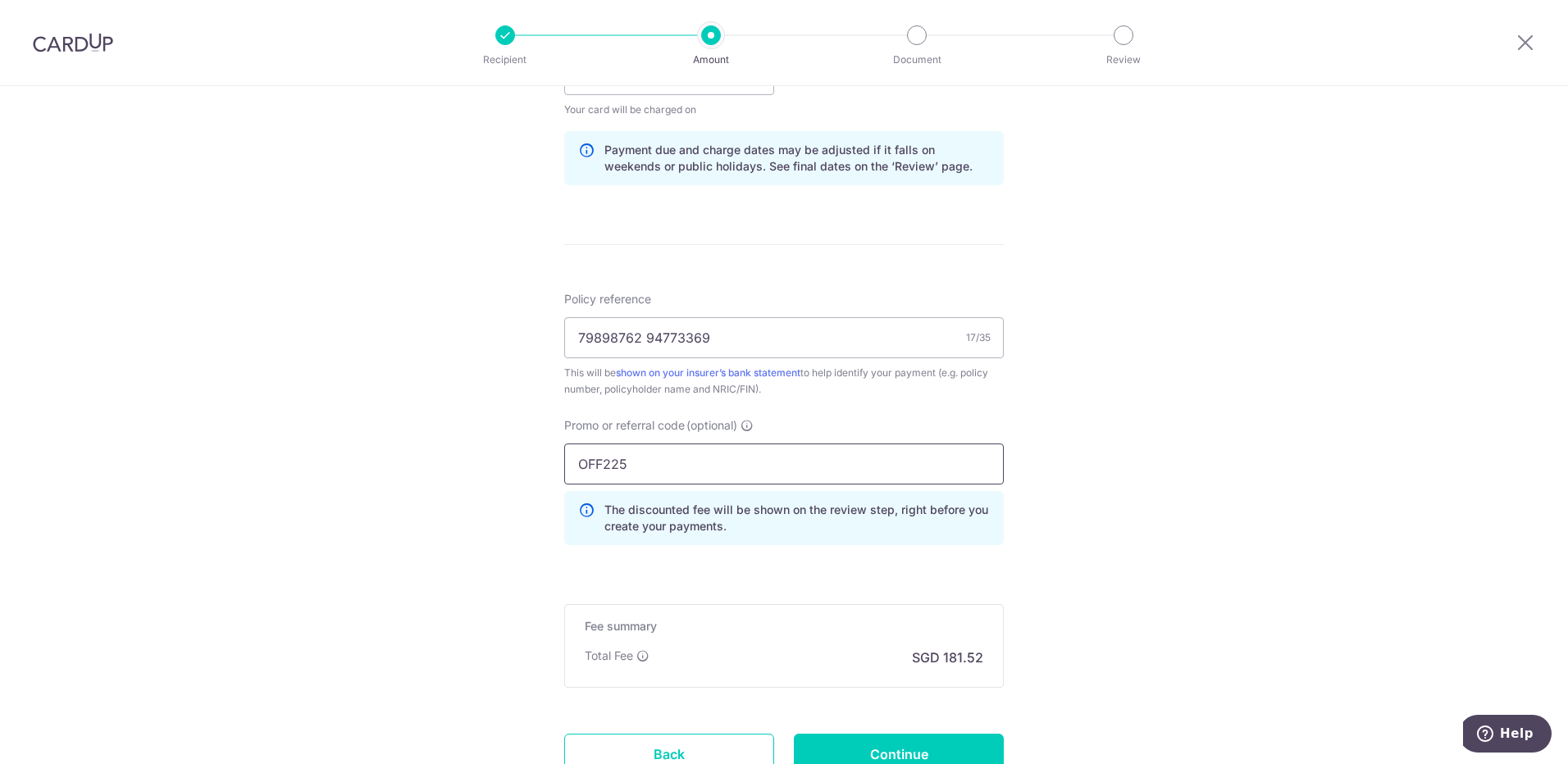
click at [791, 460] on input "OFF225" at bounding box center [784, 464] width 440 height 41
paste input "MILELION"
type input "MILELION"
click at [898, 752] on input "Continue" at bounding box center [898, 754] width 210 height 41
type input "Update Schedule"
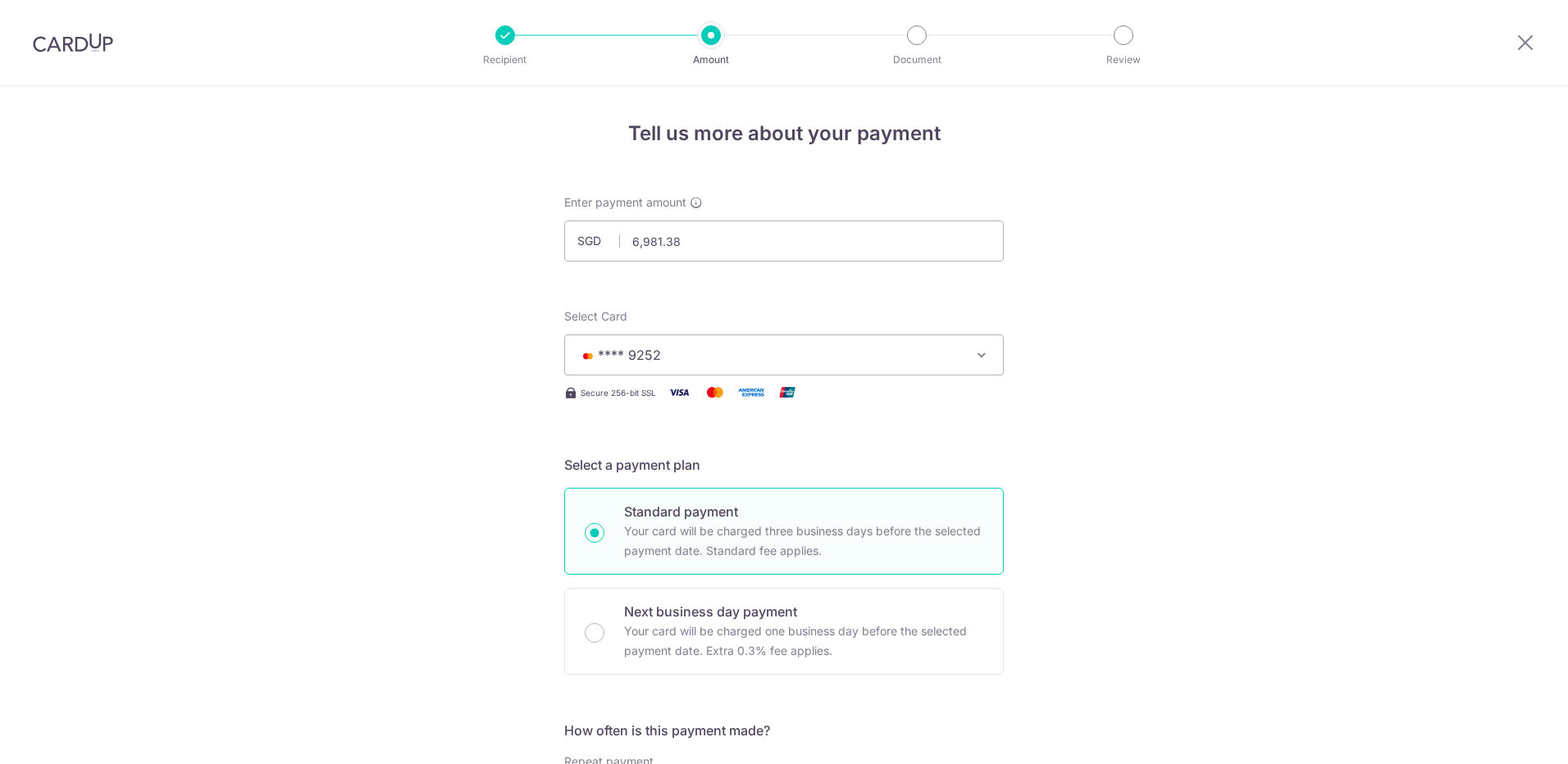
scroll to position [968, 0]
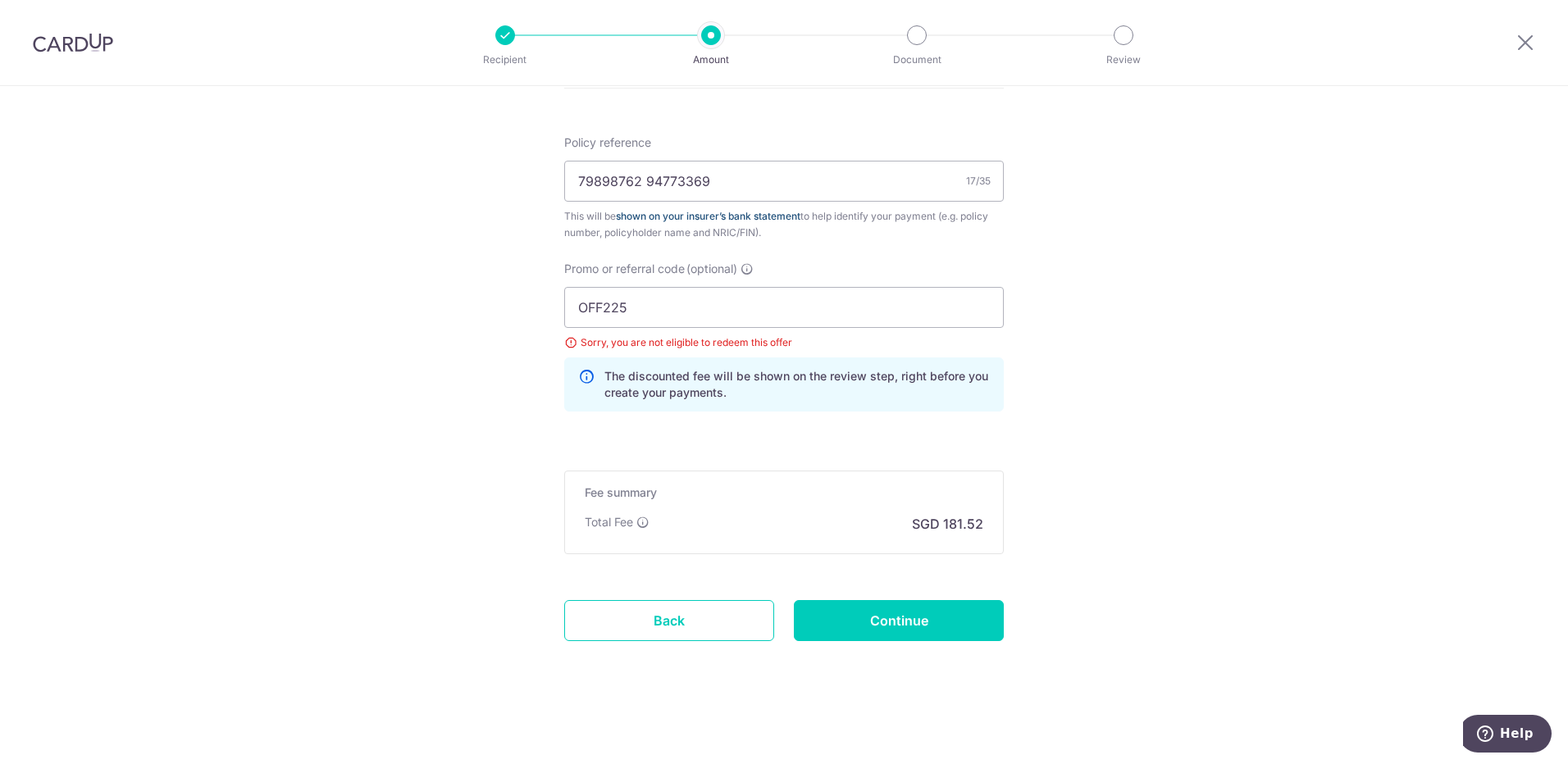
click at [796, 216] on link "shown on your insurer’s bank statement" at bounding box center [708, 216] width 185 height 12
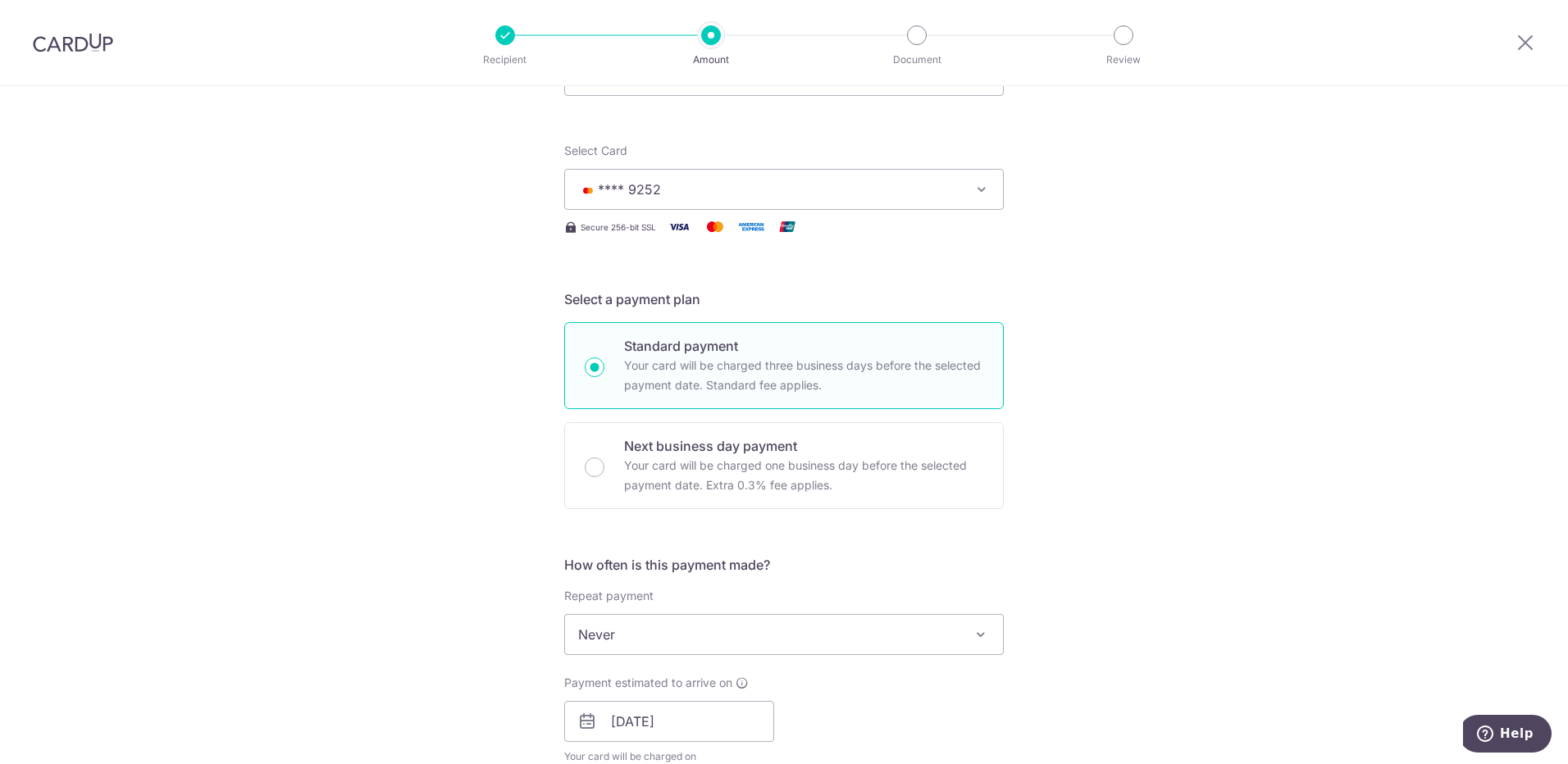
drag, startPoint x: 1056, startPoint y: 196, endPoint x: 1091, endPoint y: 89, distance: 112.6
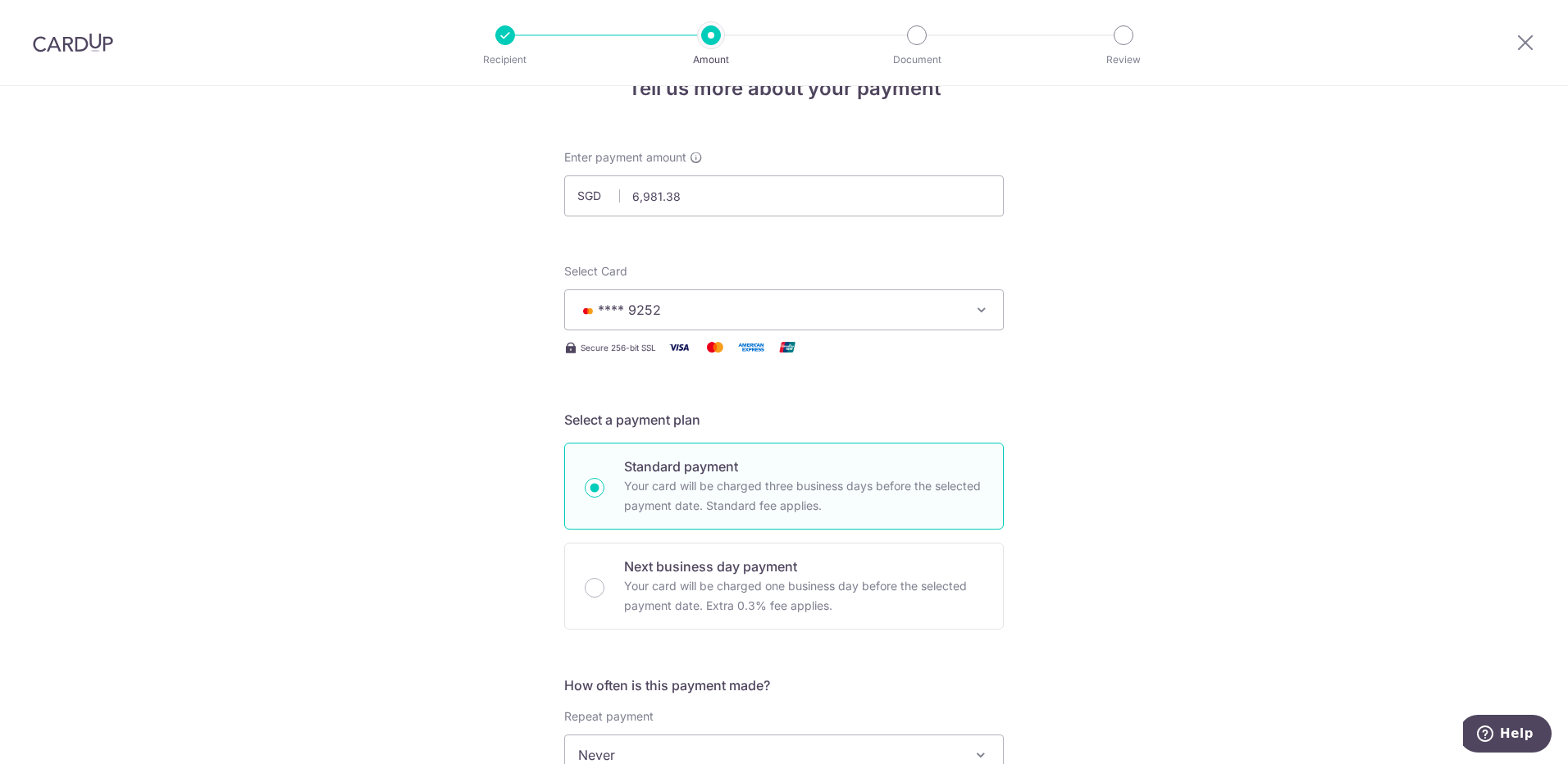
scroll to position [0, 0]
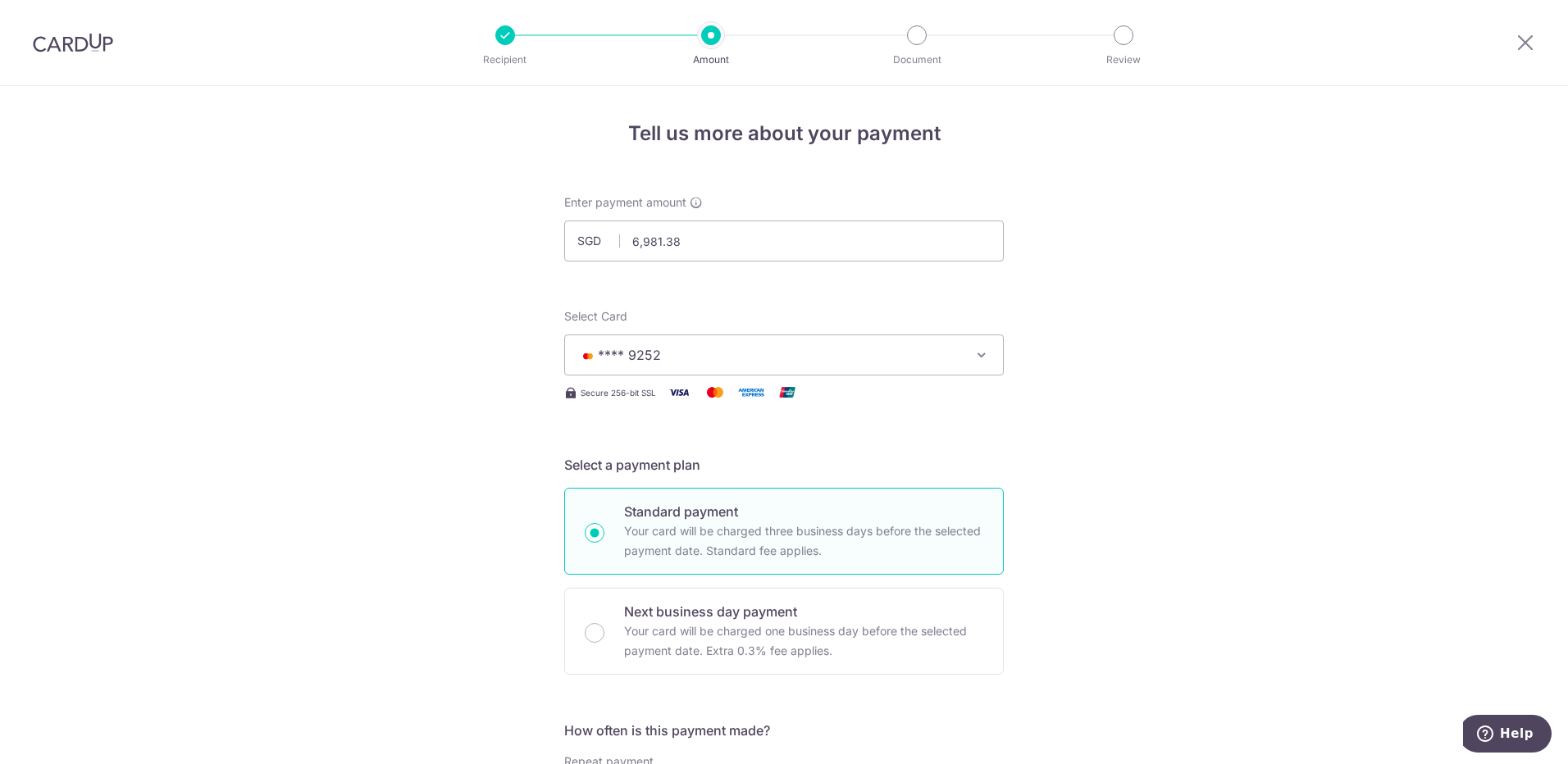
drag, startPoint x: 1082, startPoint y: 131, endPoint x: 1089, endPoint y: 31, distance: 100.2
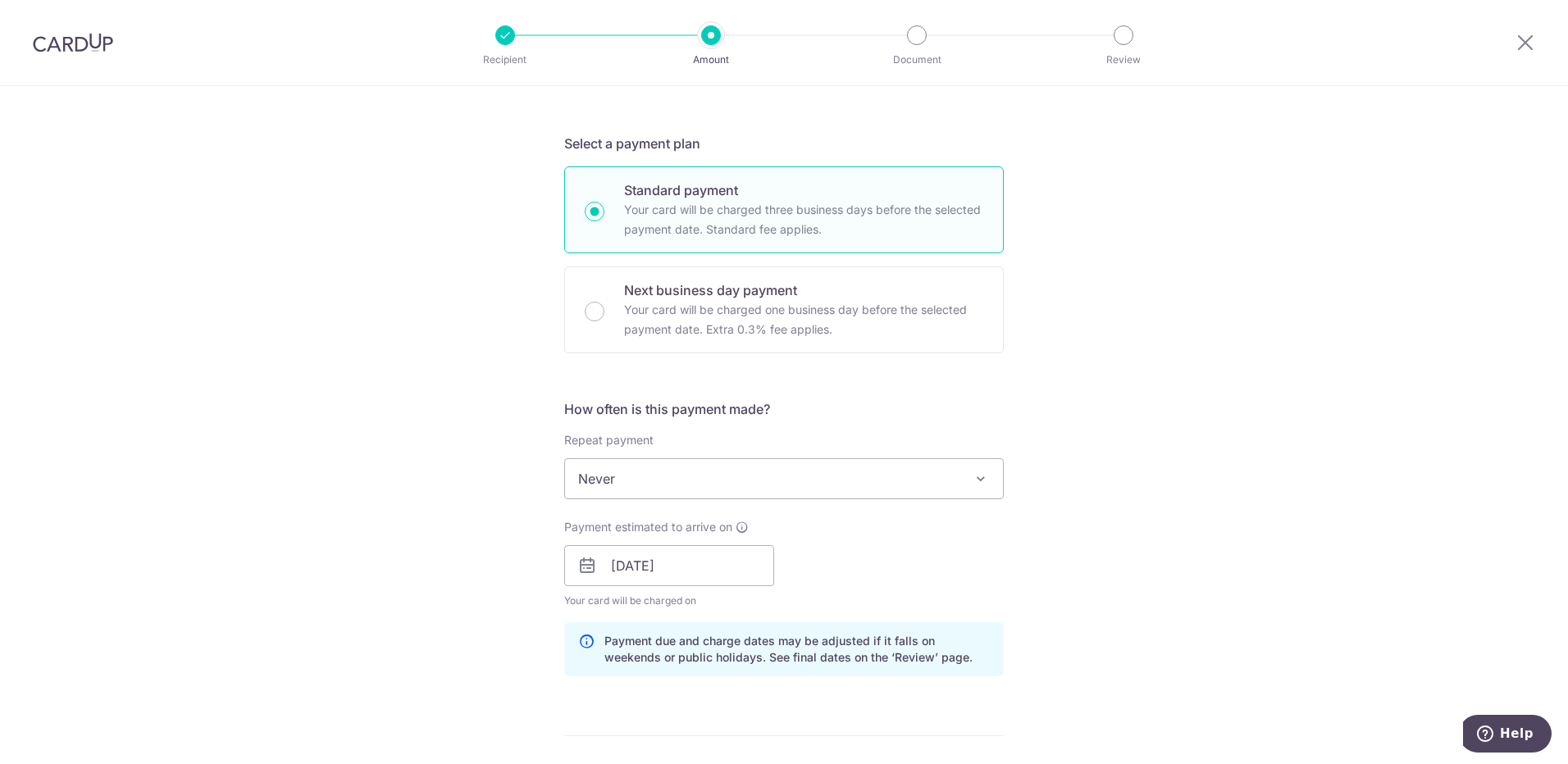
drag, startPoint x: 1046, startPoint y: 135, endPoint x: 1080, endPoint y: 232, distance: 102.8
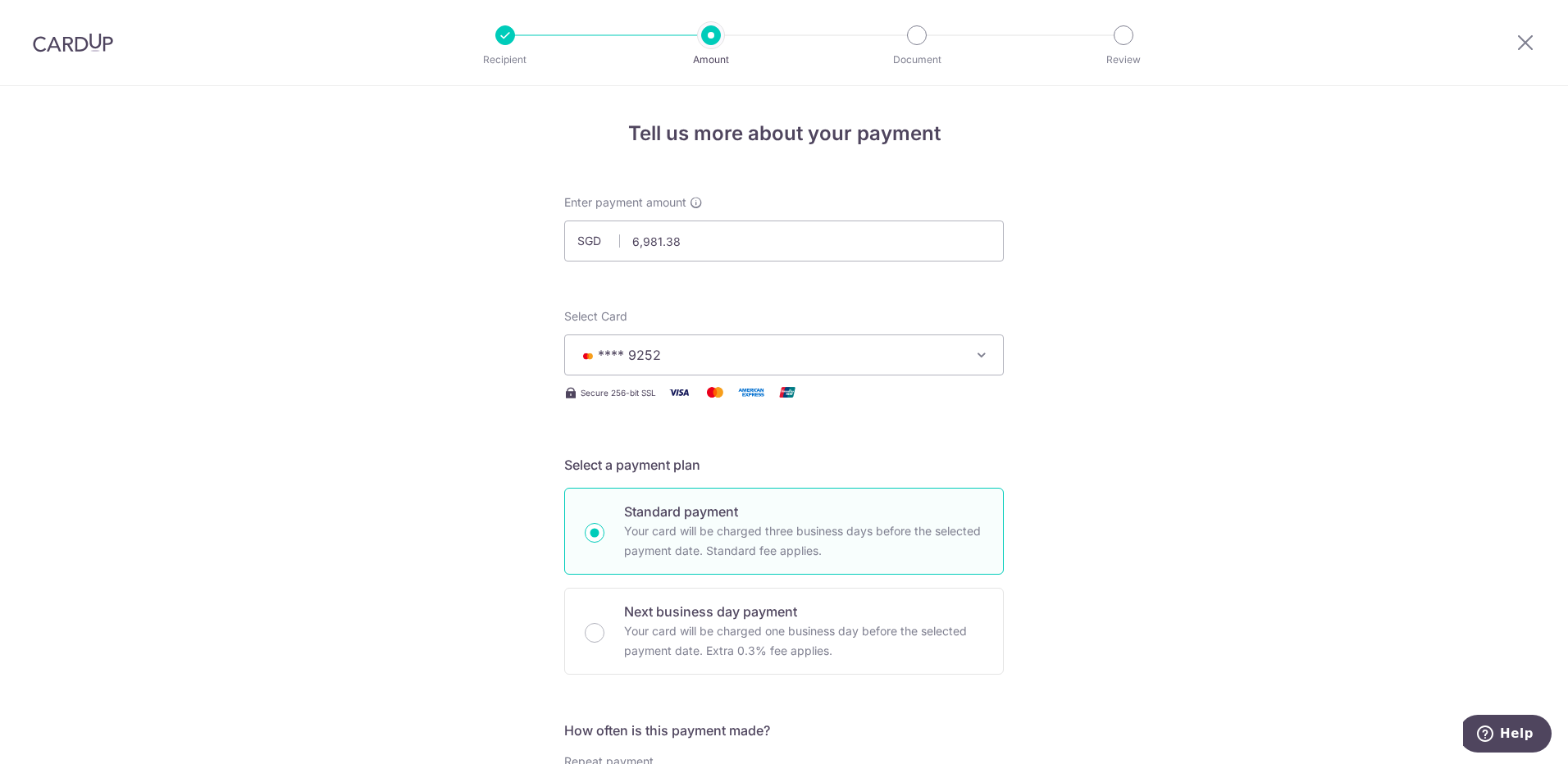
drag, startPoint x: 1110, startPoint y: 139, endPoint x: 1123, endPoint y: 70, distance: 70.2
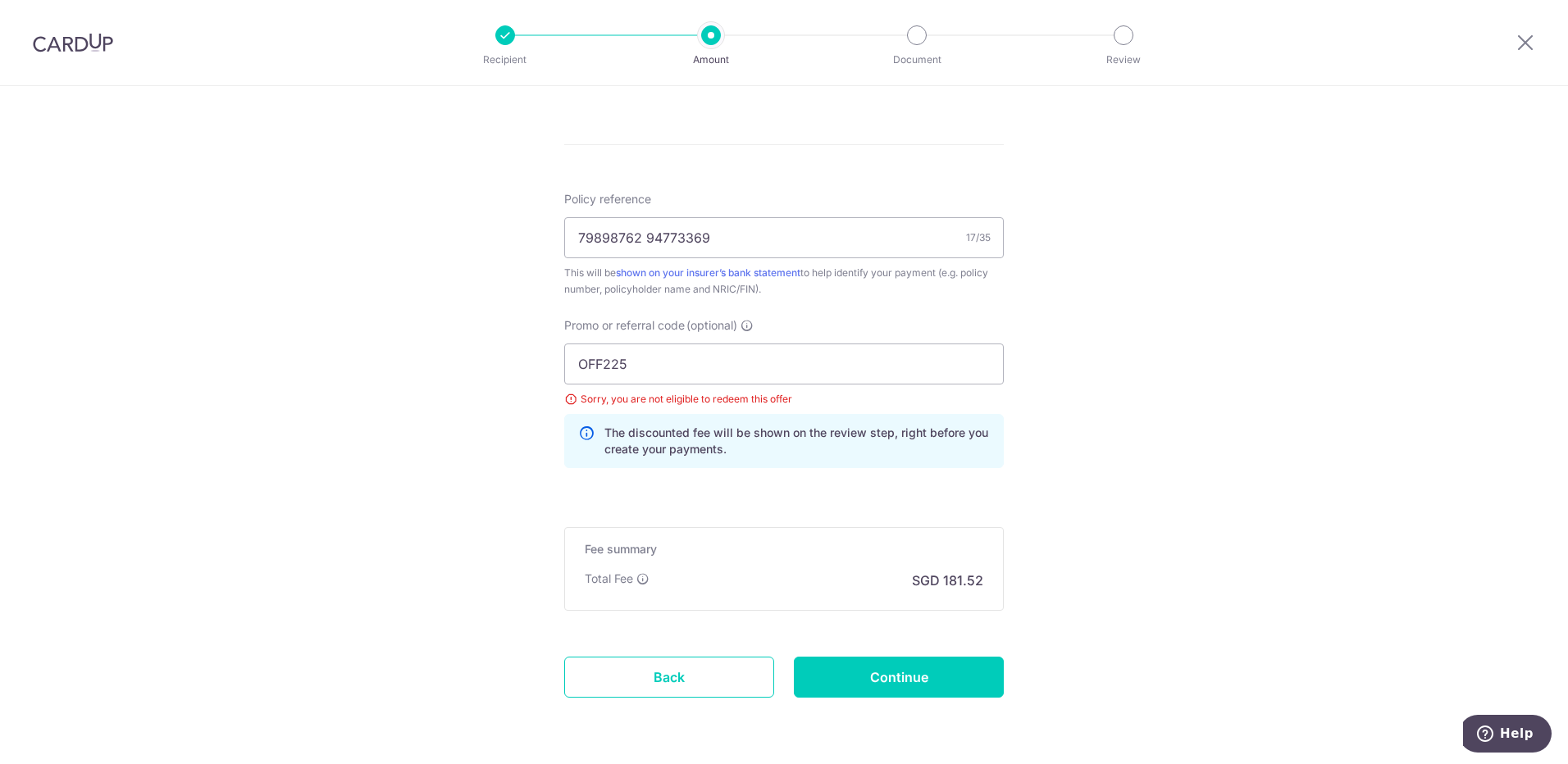
scroll to position [968, 0]
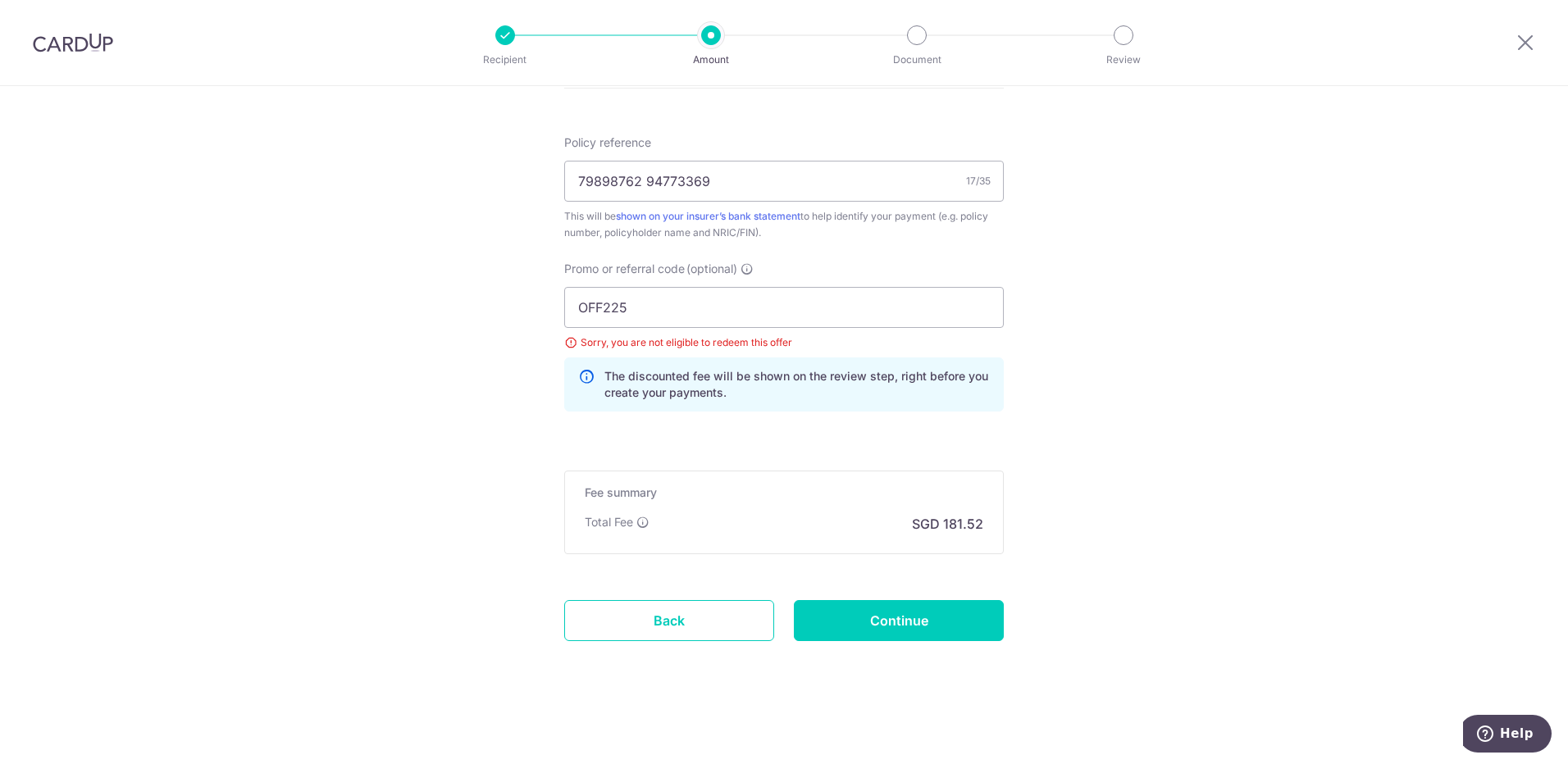
drag, startPoint x: 1086, startPoint y: 107, endPoint x: 1100, endPoint y: 235, distance: 128.8
click at [906, 616] on input "Continue" at bounding box center [898, 620] width 210 height 41
type input "Update Schedule"
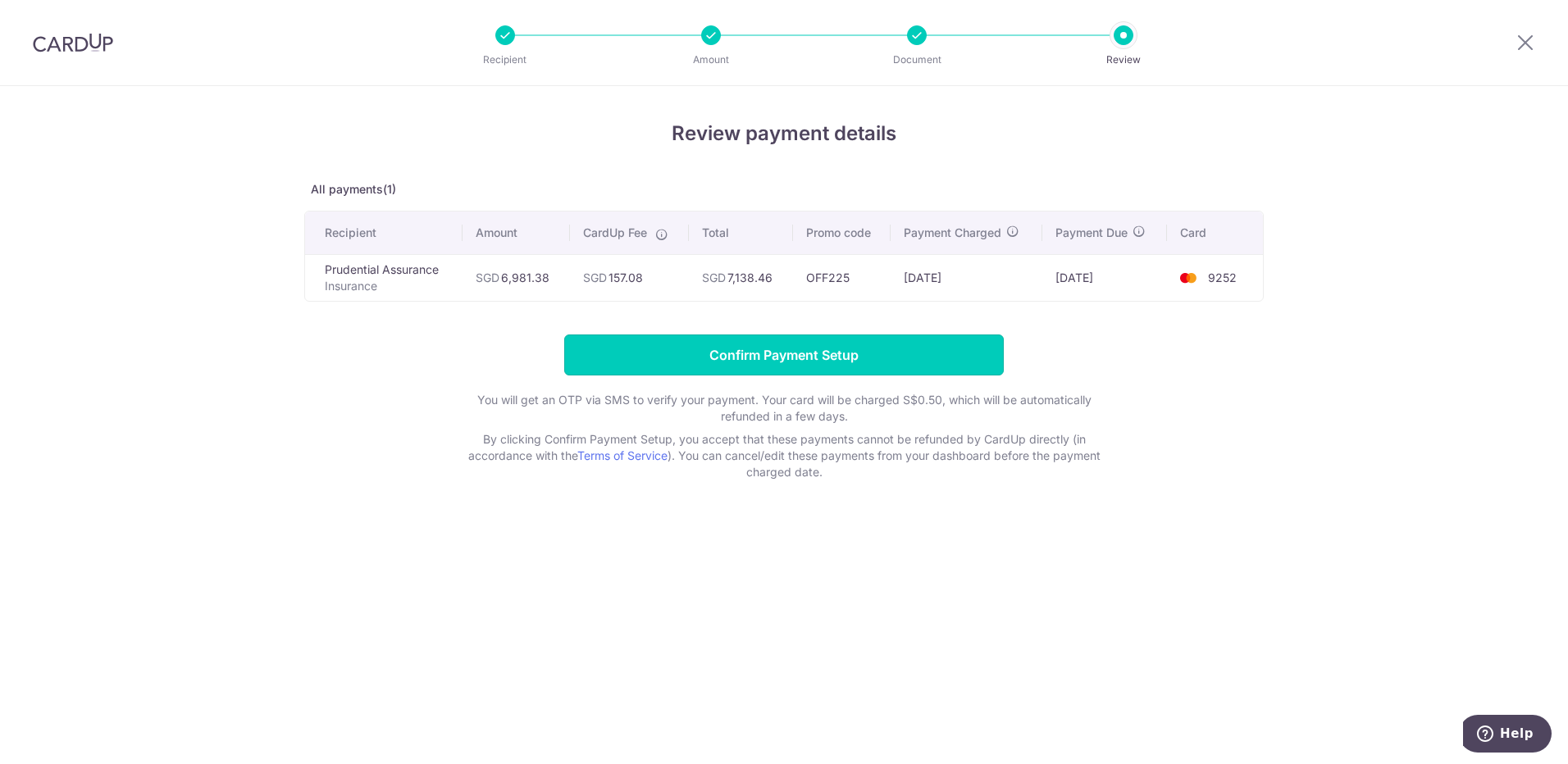
drag, startPoint x: 911, startPoint y: 359, endPoint x: 1141, endPoint y: 348, distance: 230.3
click at [1141, 348] on form "Confirm Payment Setup You will get an OTP via SMS to verify your payment. Your …" at bounding box center [784, 407] width 959 height 146
drag, startPoint x: 837, startPoint y: 342, endPoint x: 839, endPoint y: 352, distance: 10.2
click at [838, 352] on input "Confirm Payment Setup" at bounding box center [784, 354] width 440 height 41
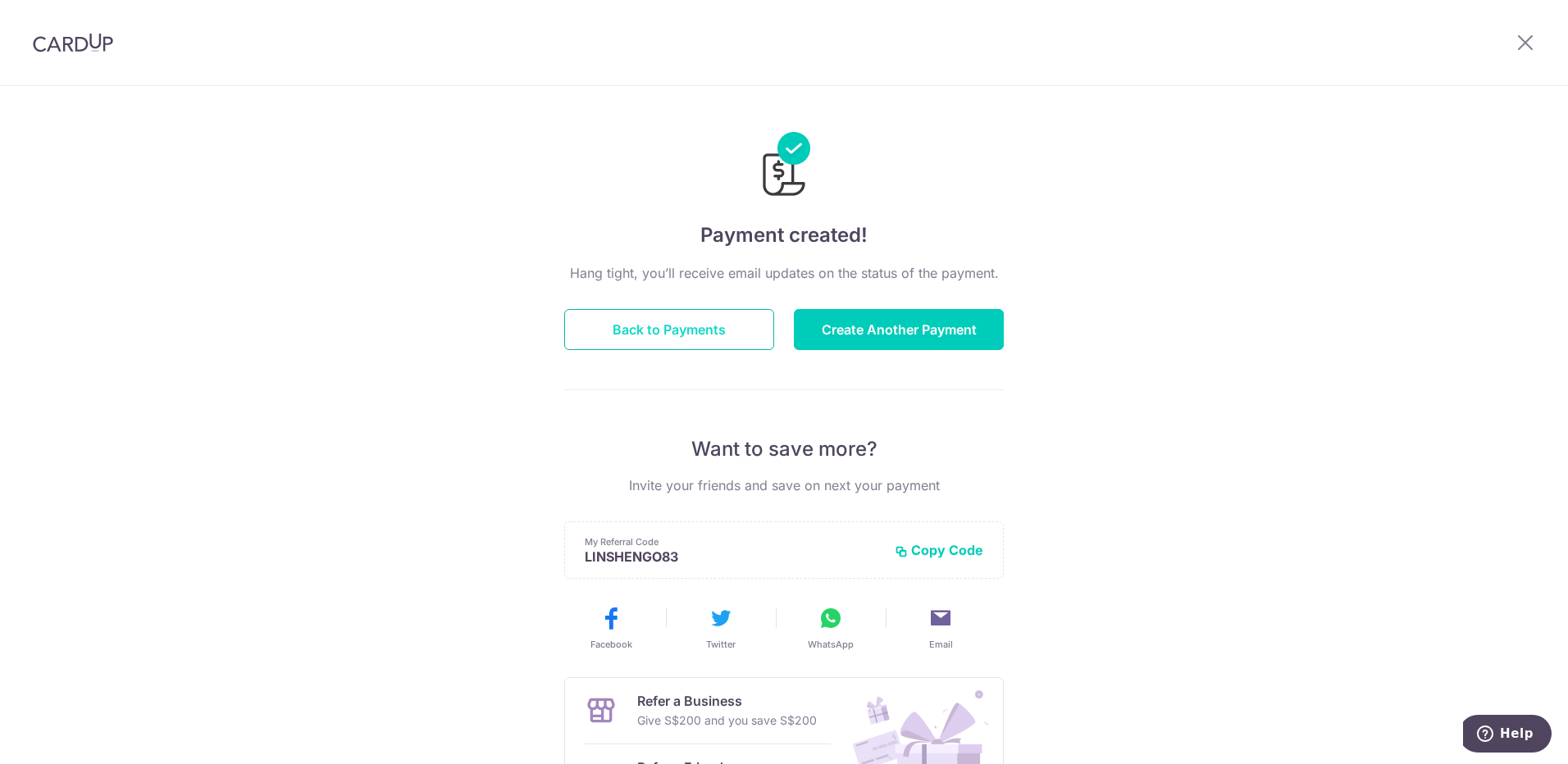
click at [699, 316] on button "Back to Payments" at bounding box center [669, 329] width 210 height 41
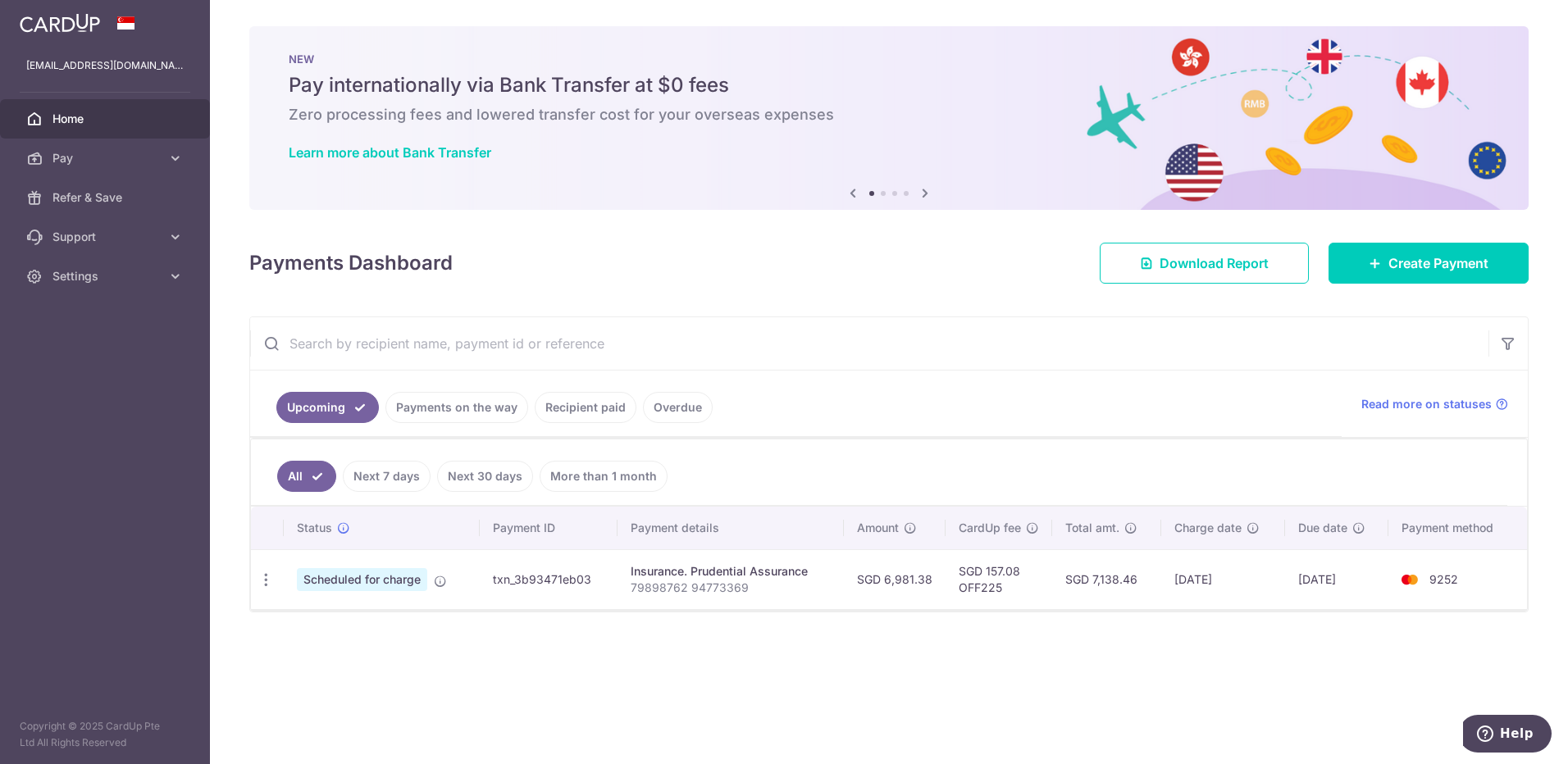
drag, startPoint x: 1026, startPoint y: 442, endPoint x: 1029, endPoint y: 510, distance: 68.1
drag, startPoint x: 925, startPoint y: 333, endPoint x: 900, endPoint y: 513, distance: 181.7
drag, startPoint x: 857, startPoint y: 611, endPoint x: 860, endPoint y: 667, distance: 56.1
drag, startPoint x: 1089, startPoint y: 292, endPoint x: 1076, endPoint y: 391, distance: 99.8
